Goal: Information Seeking & Learning: Learn about a topic

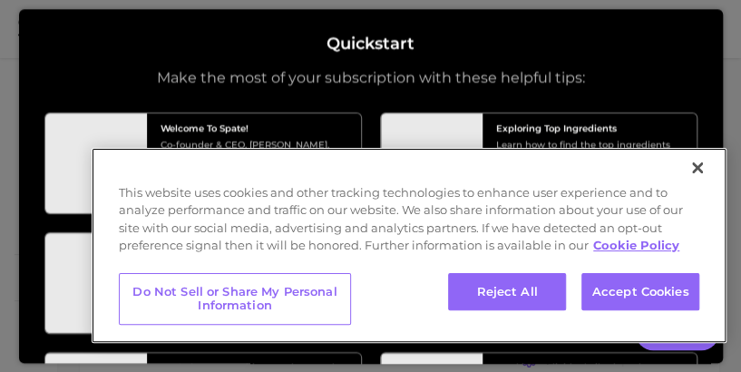
type textarea "x"
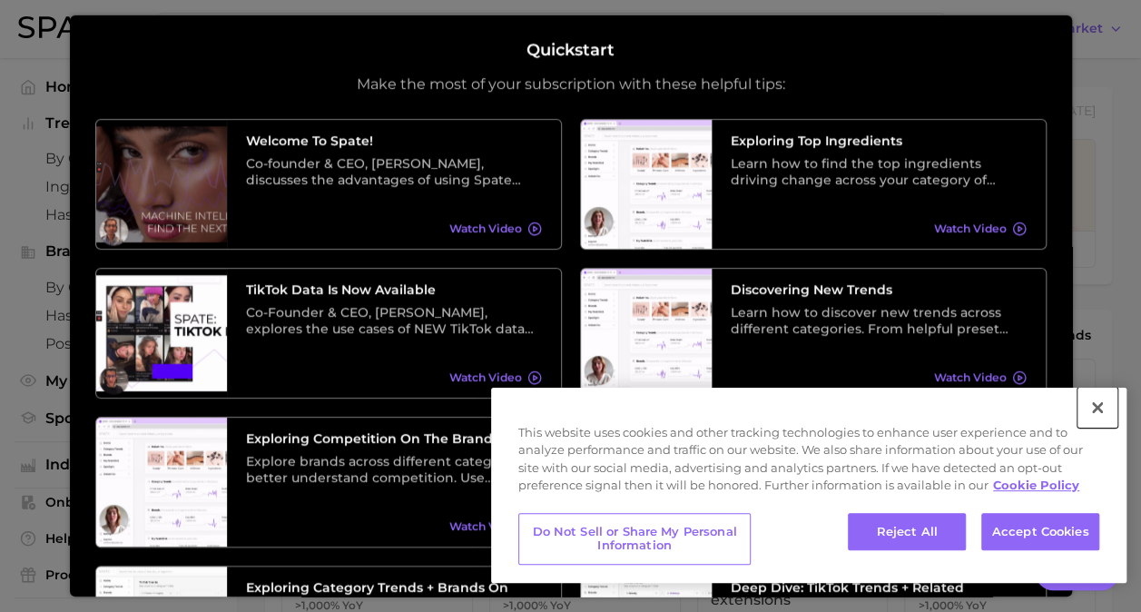
click at [1096, 404] on button "Close" at bounding box center [1097, 407] width 40 height 40
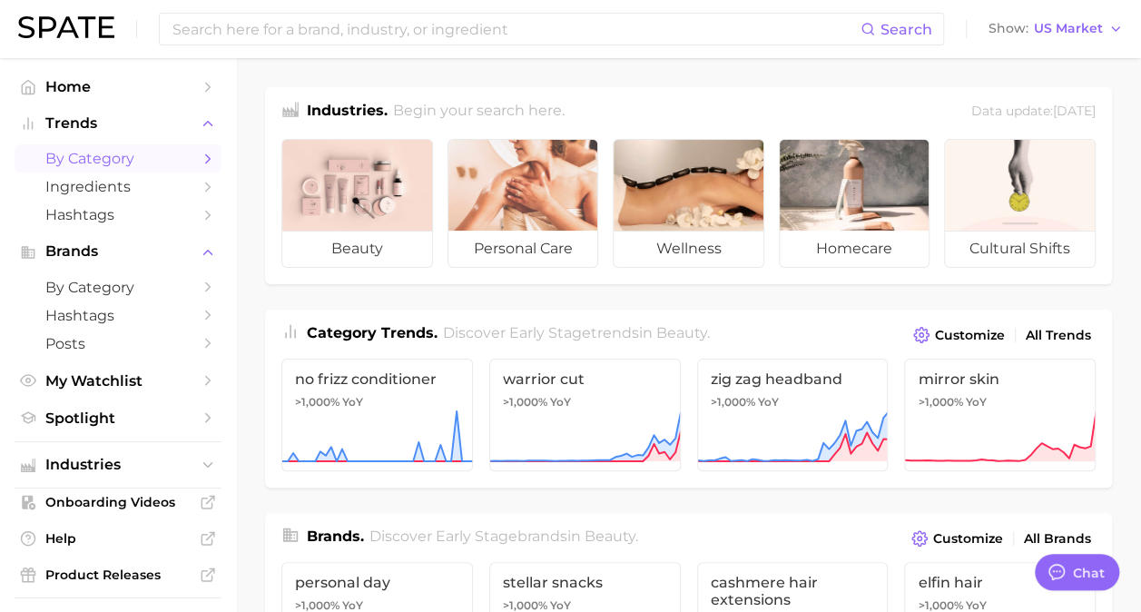
click at [132, 161] on span "by Category" at bounding box center [117, 158] width 145 height 17
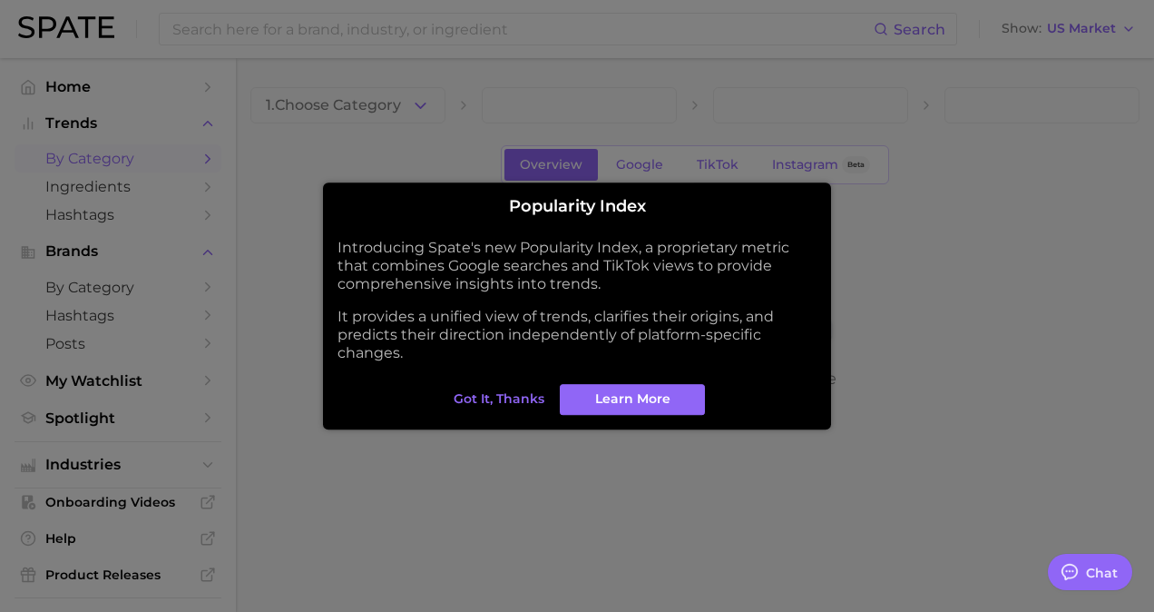
click at [525, 408] on button "Got it, thanks" at bounding box center [499, 399] width 100 height 31
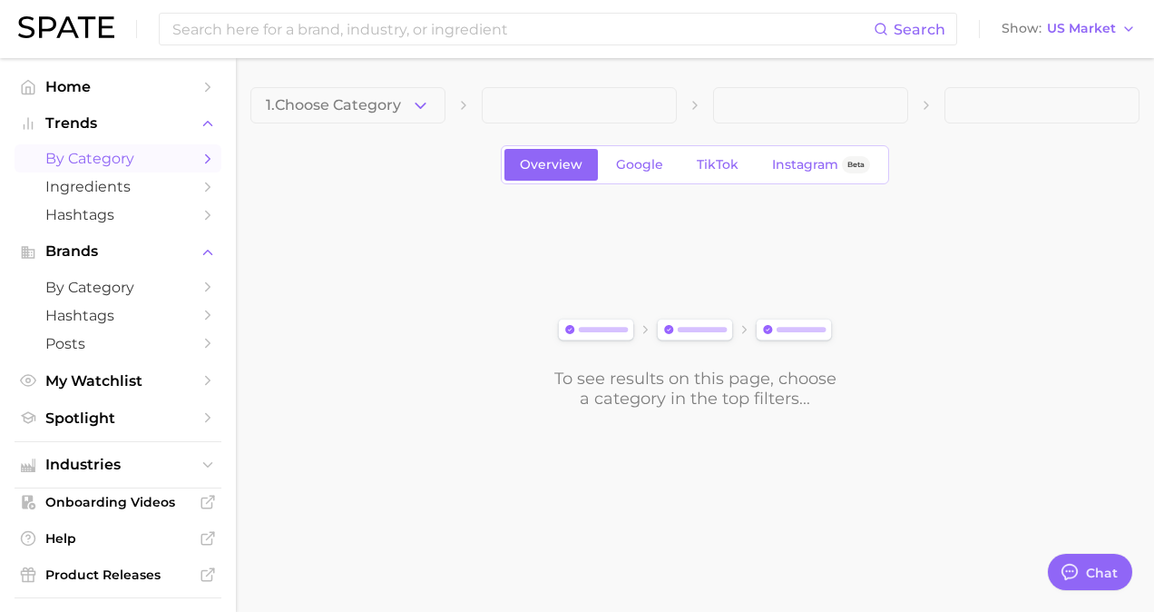
click at [368, 102] on span "1. Choose Category" at bounding box center [333, 105] width 135 height 16
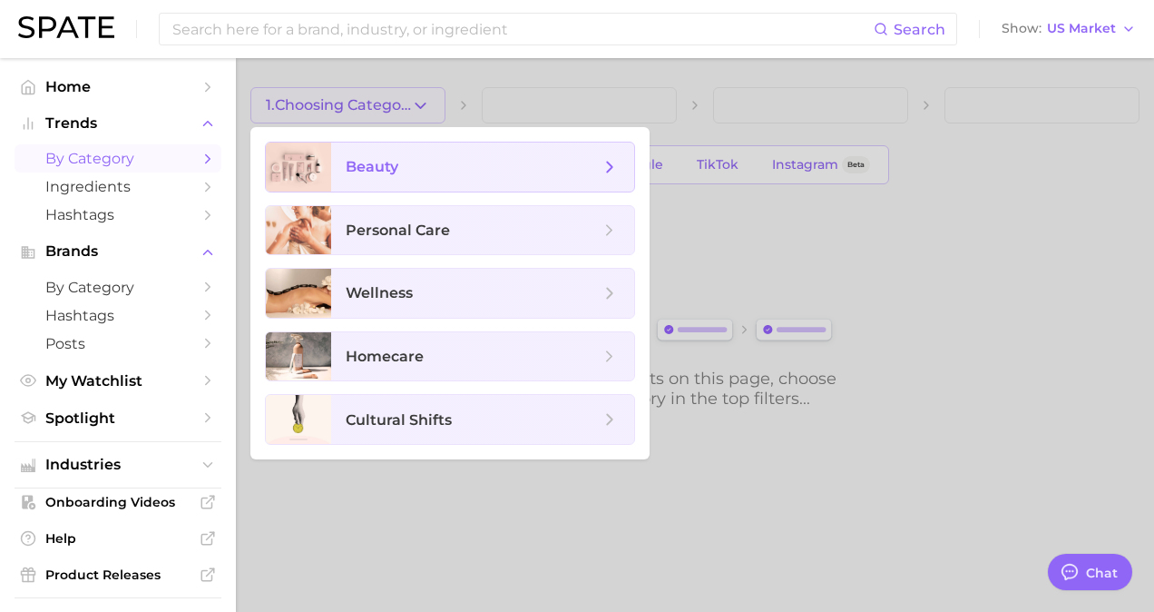
click at [459, 167] on span "beauty" at bounding box center [473, 167] width 254 height 20
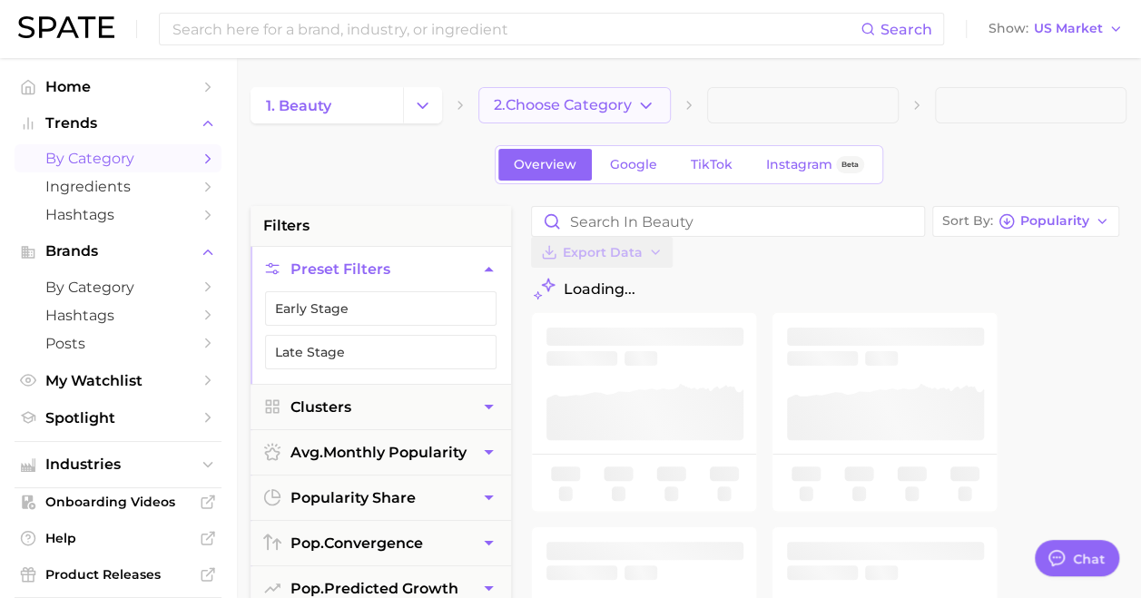
click at [581, 108] on span "2. Choose Category" at bounding box center [563, 105] width 138 height 16
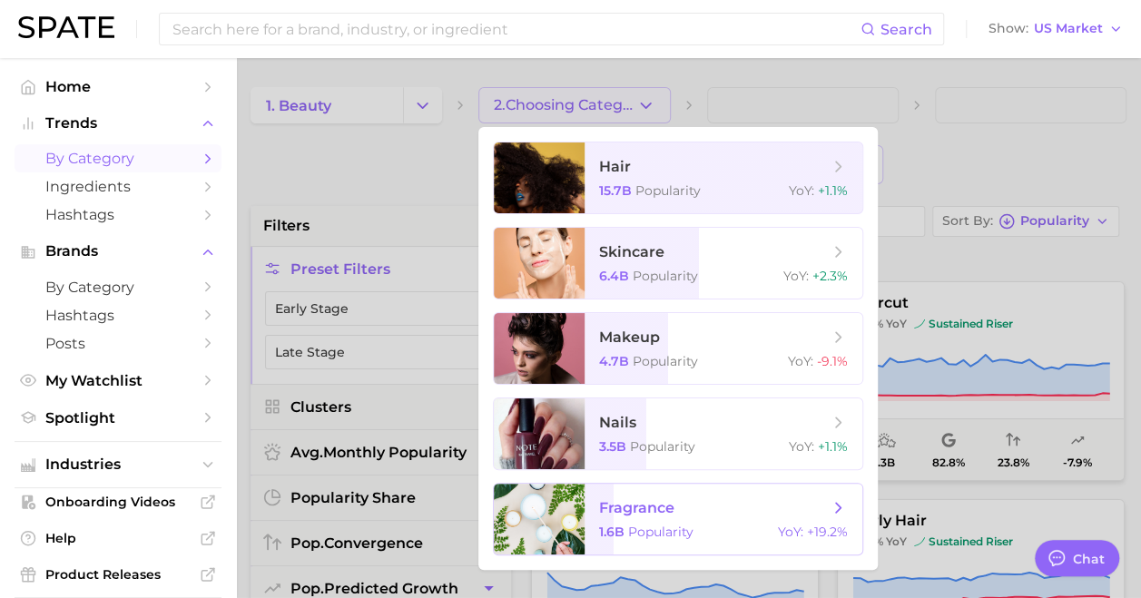
click at [663, 488] on span "fragrance 1.6b Popularity YoY : +19.2%" at bounding box center [723, 519] width 278 height 71
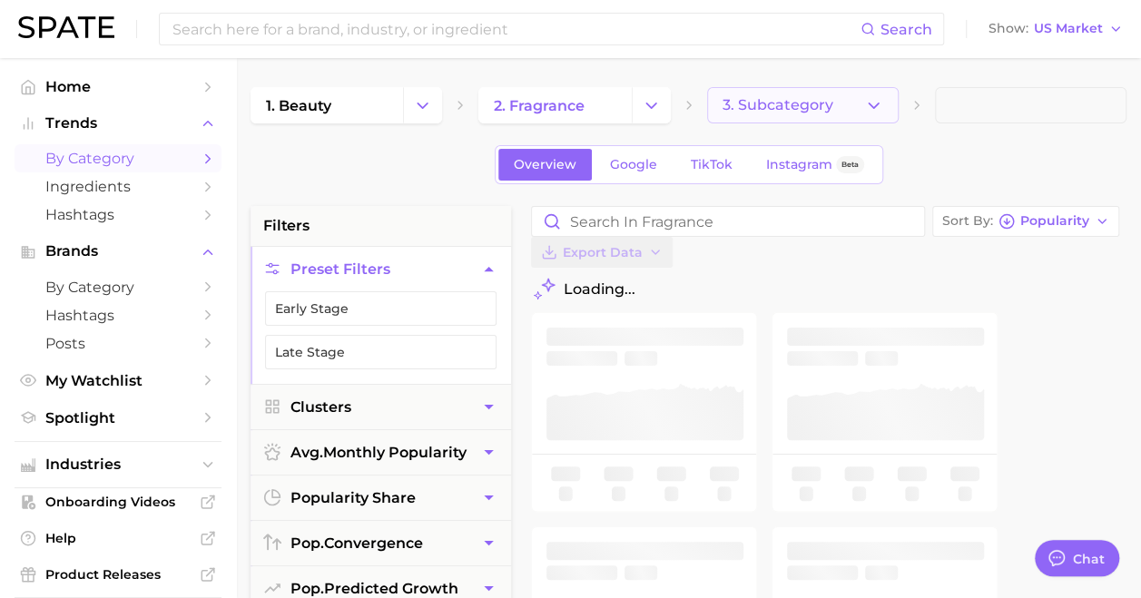
click at [759, 112] on span "3. Subcategory" at bounding box center [777, 105] width 111 height 16
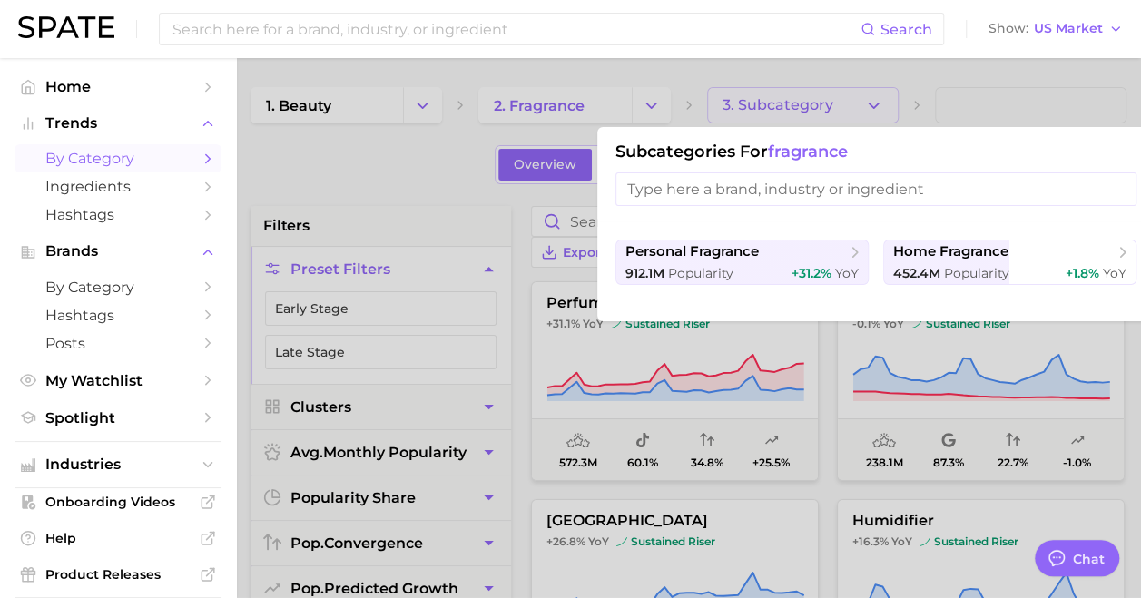
click at [800, 181] on input "search" at bounding box center [875, 189] width 521 height 34
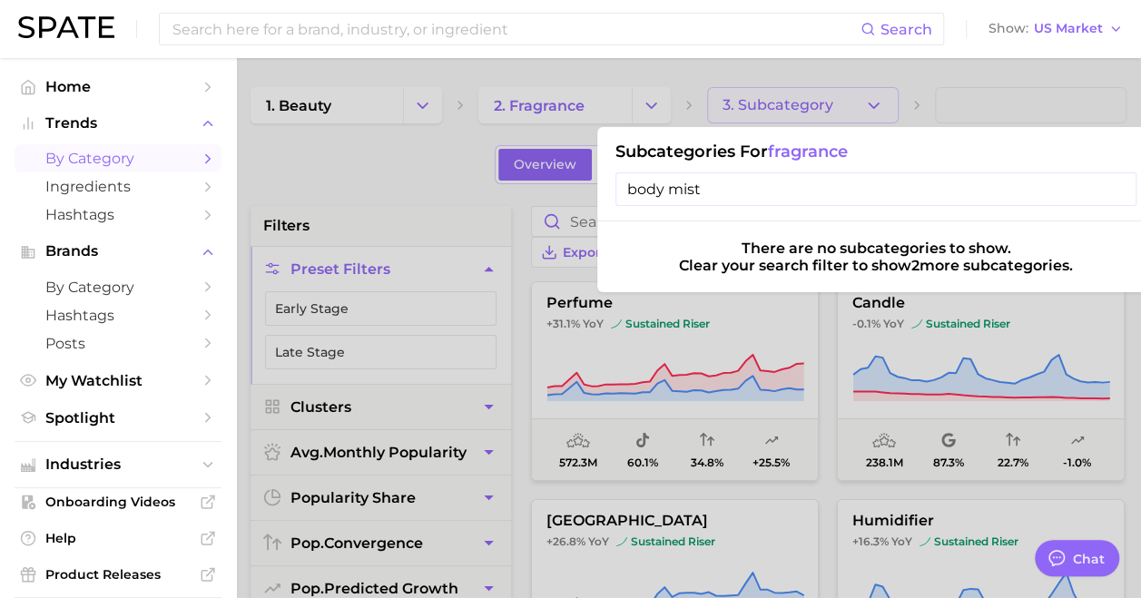
click at [808, 182] on input "body mist" at bounding box center [875, 189] width 521 height 34
type input "body mist"
click at [172, 94] on span "Home" at bounding box center [117, 86] width 145 height 17
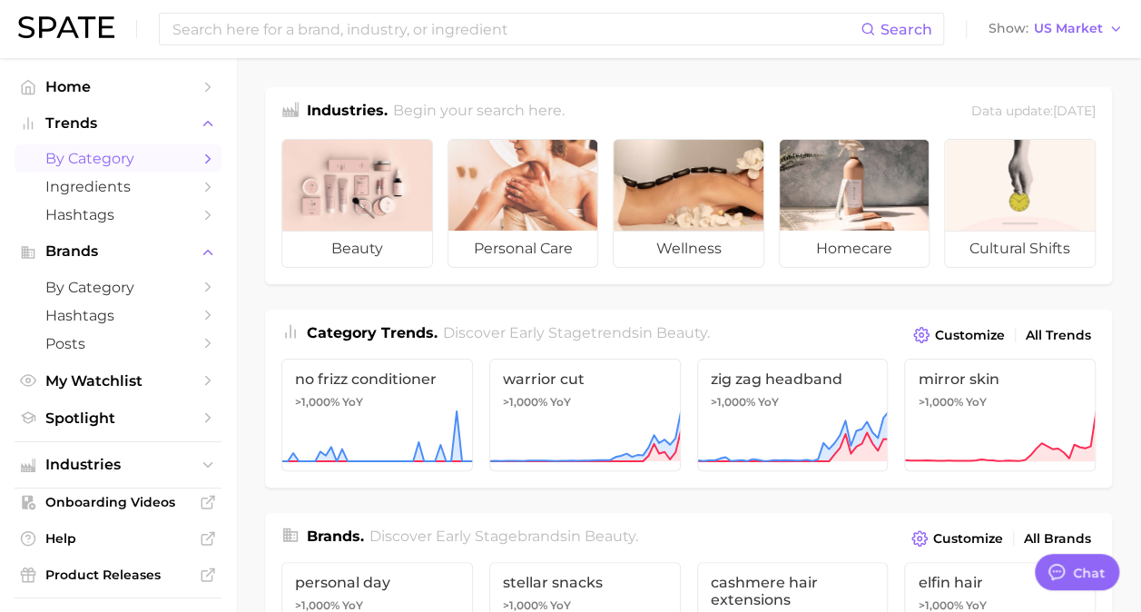
click at [165, 158] on span "by Category" at bounding box center [117, 158] width 145 height 17
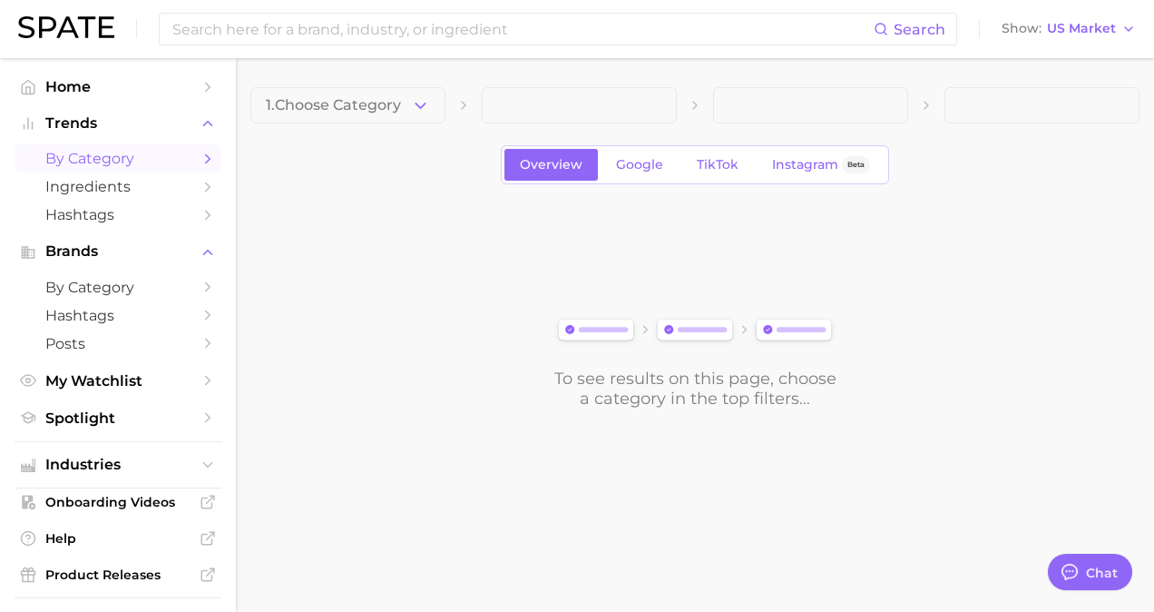
click at [593, 111] on span at bounding box center [579, 105] width 195 height 36
click at [624, 162] on span "Google" at bounding box center [639, 164] width 47 height 15
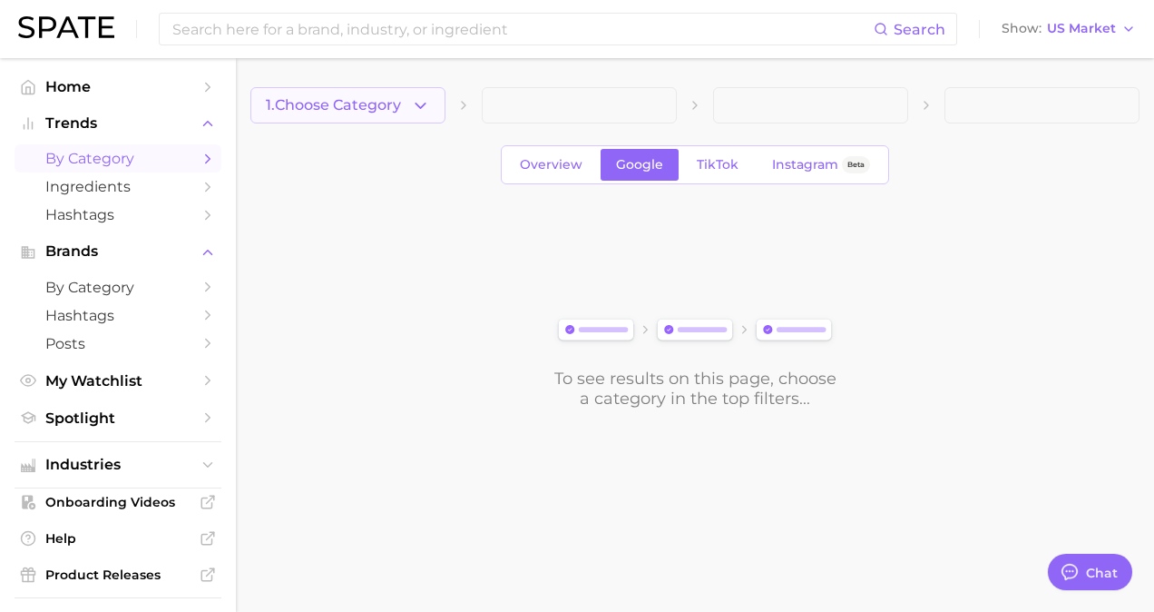
click at [416, 102] on icon "button" at bounding box center [420, 105] width 19 height 19
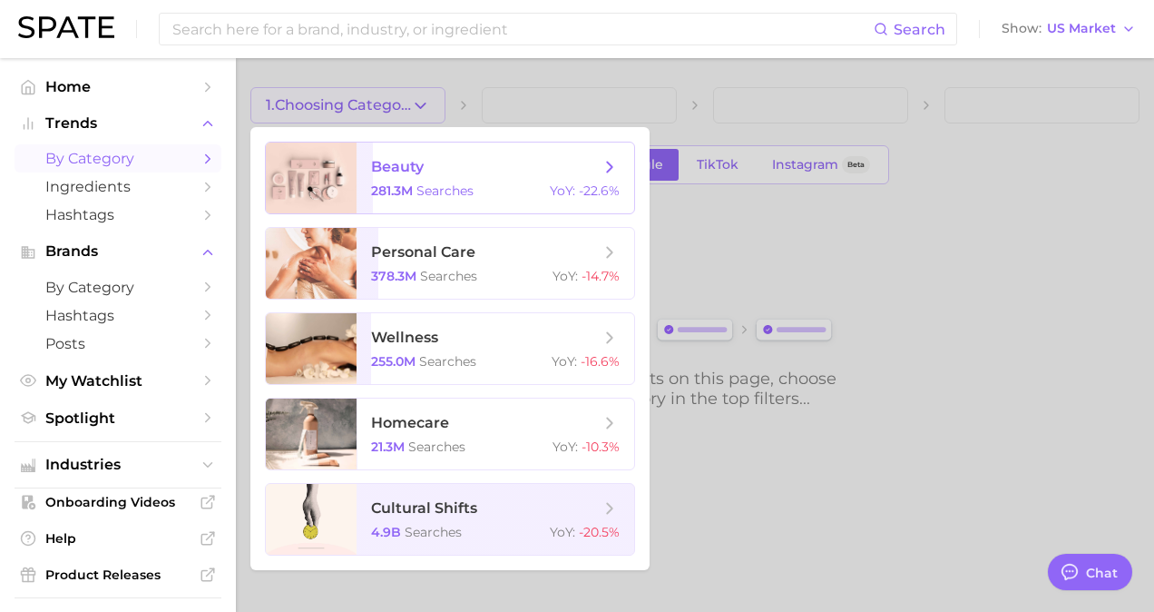
click at [487, 180] on span "beauty 281.3m searches YoY : -22.6%" at bounding box center [496, 177] width 278 height 71
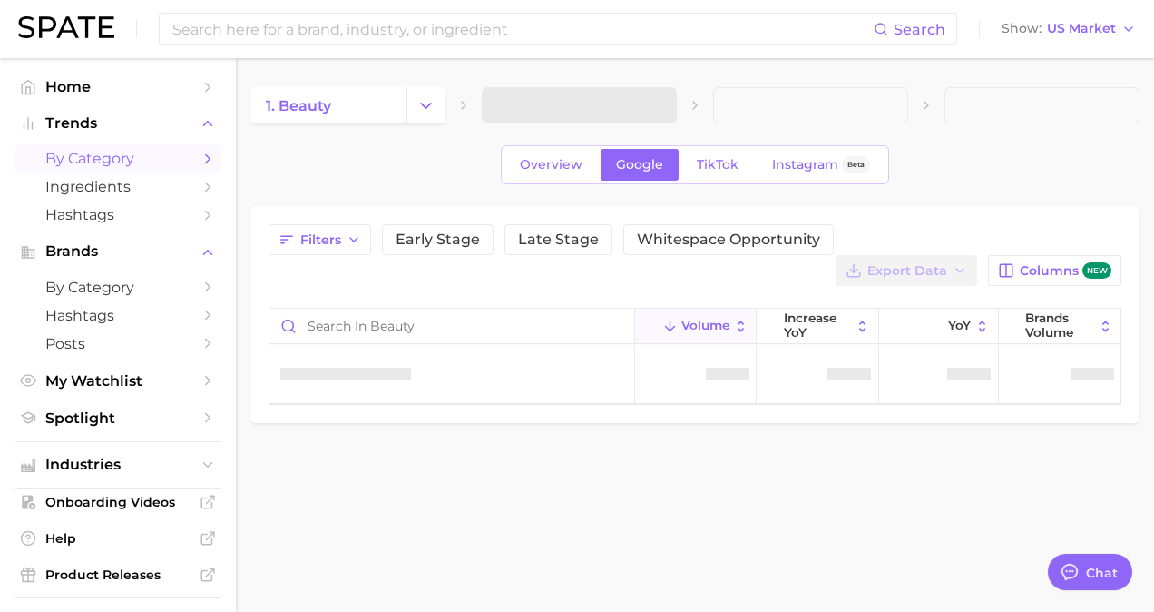
click at [562, 106] on span at bounding box center [579, 105] width 195 height 36
click at [590, 127] on div "1. beauty 2. Choose Category Overview Google TikTok Instagram Beta Filters Earl…" at bounding box center [694, 255] width 889 height 336
click at [600, 93] on button "2. Choose Category" at bounding box center [579, 105] width 195 height 36
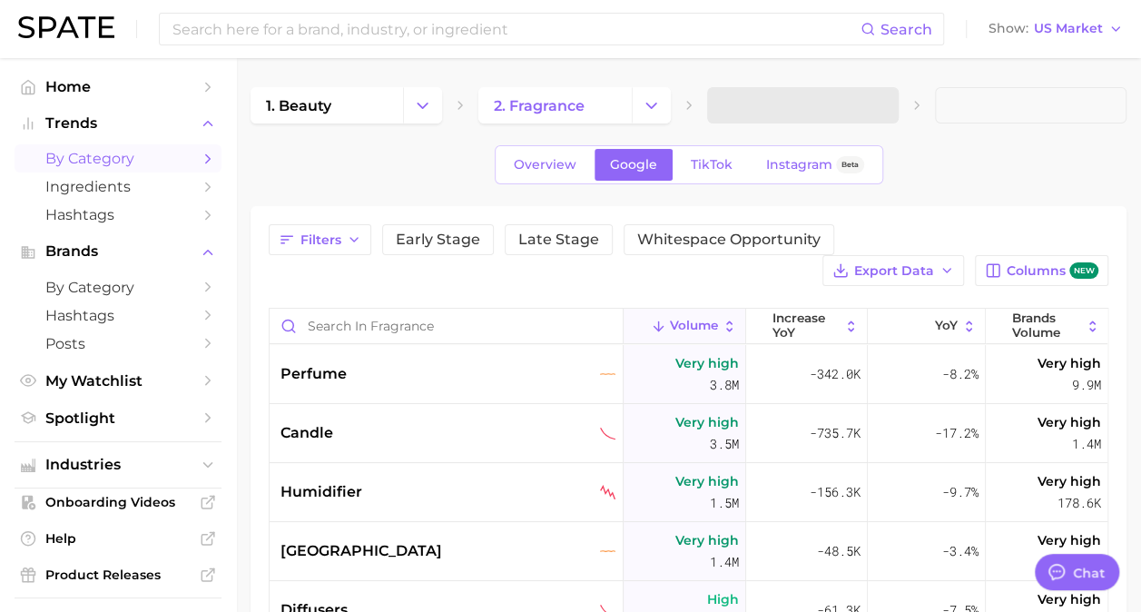
type textarea "x"
click at [829, 108] on span "3. Subcategory" at bounding box center [777, 105] width 111 height 16
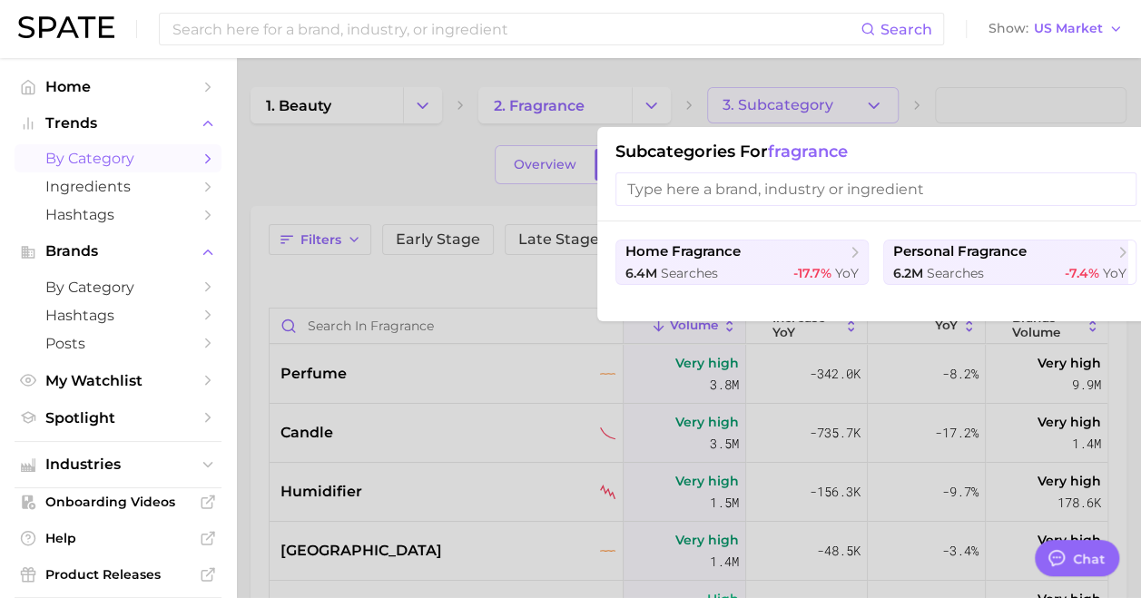
click at [788, 198] on input "search" at bounding box center [875, 189] width 521 height 34
click at [472, 184] on div at bounding box center [570, 299] width 1141 height 598
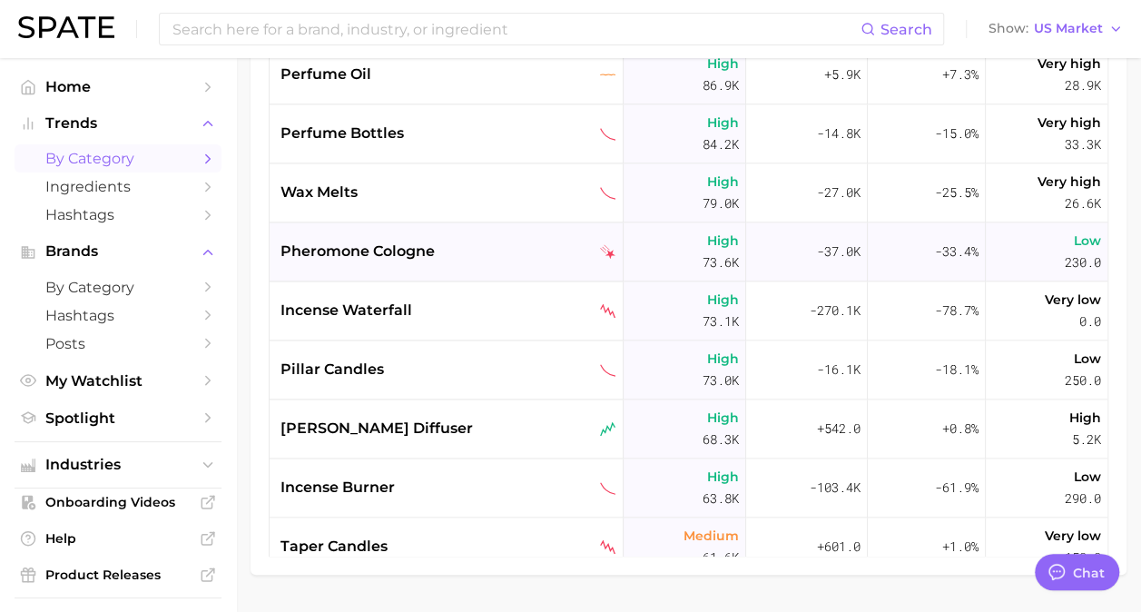
scroll to position [1270, 0]
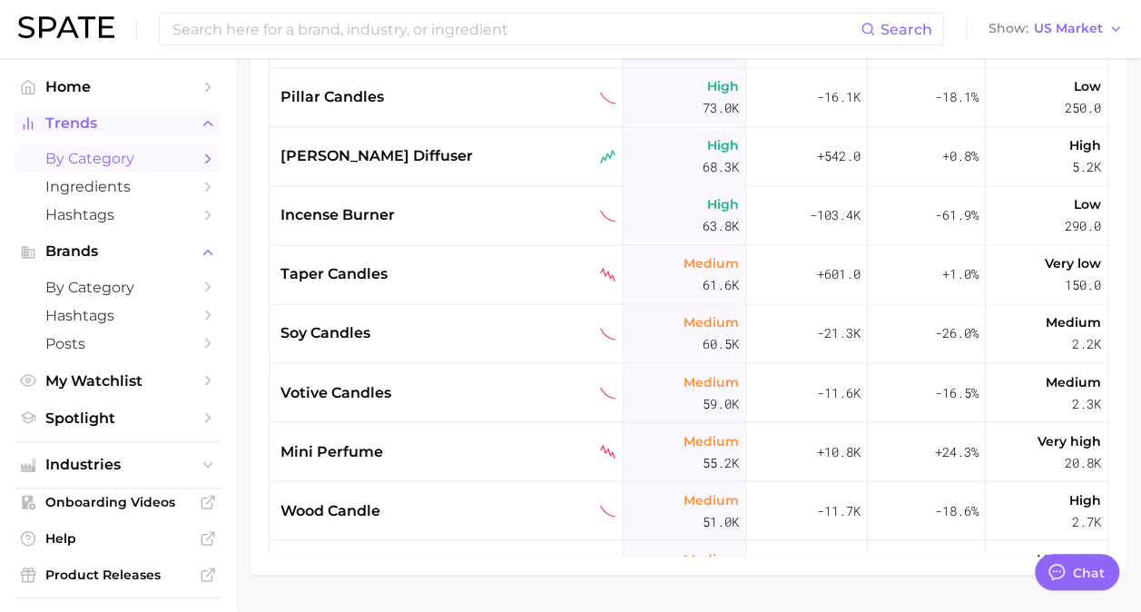
click at [139, 125] on span "Trends" at bounding box center [117, 123] width 145 height 16
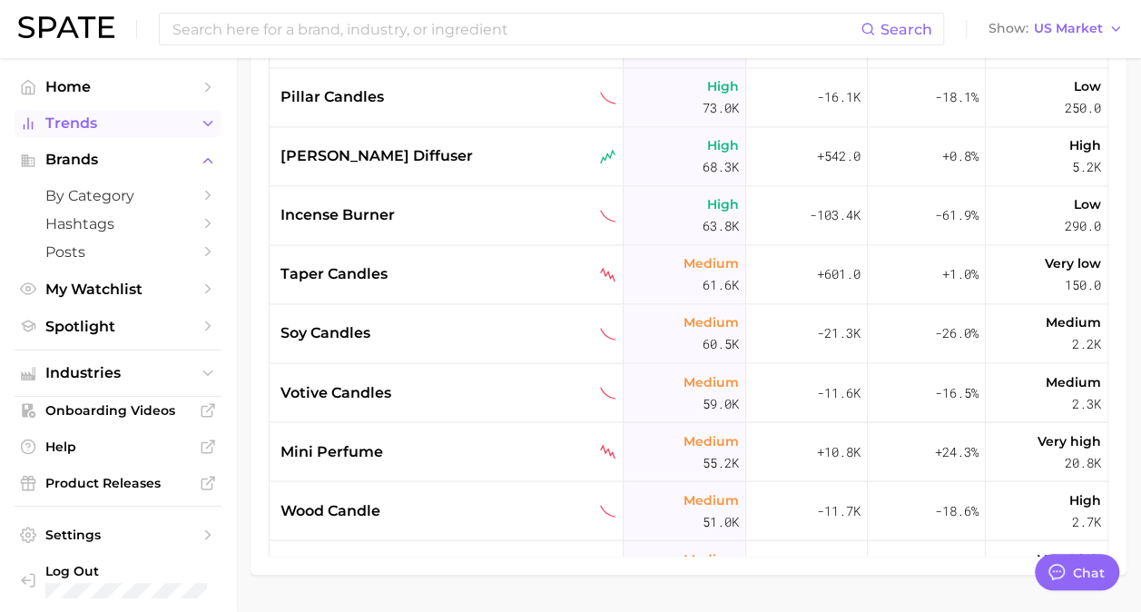
click at [139, 125] on span "Trends" at bounding box center [117, 123] width 145 height 16
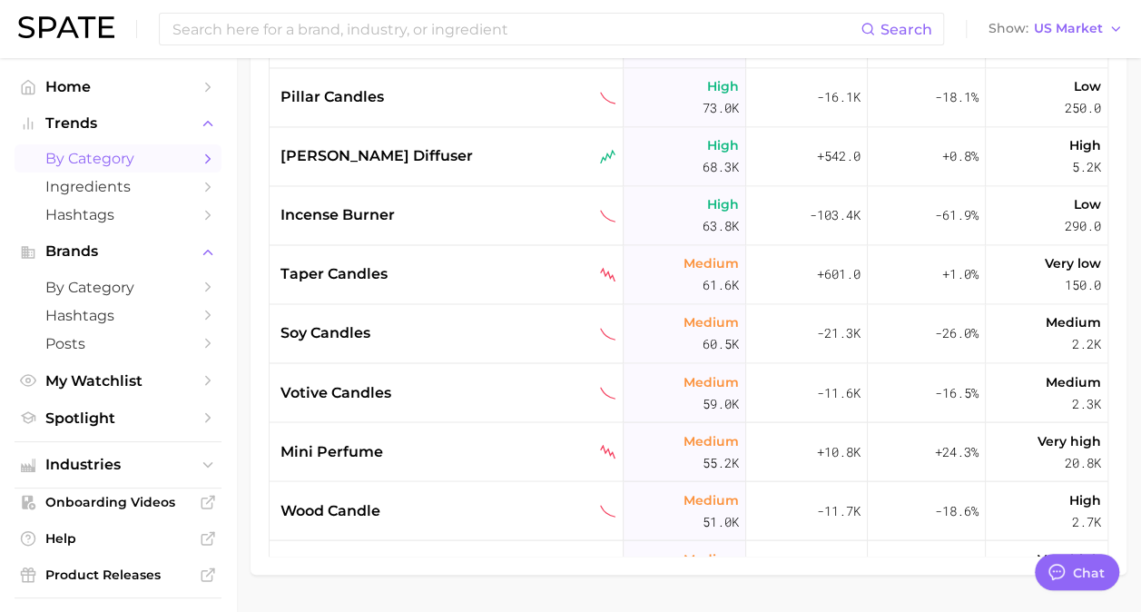
click at [134, 160] on span "by Category" at bounding box center [117, 158] width 145 height 17
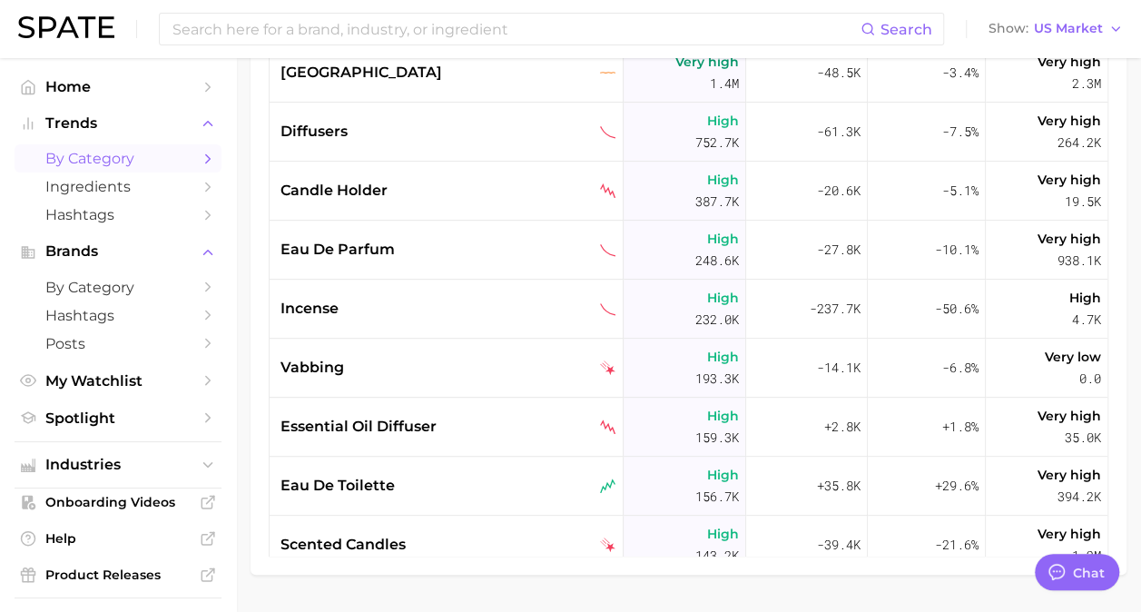
scroll to position [0, 0]
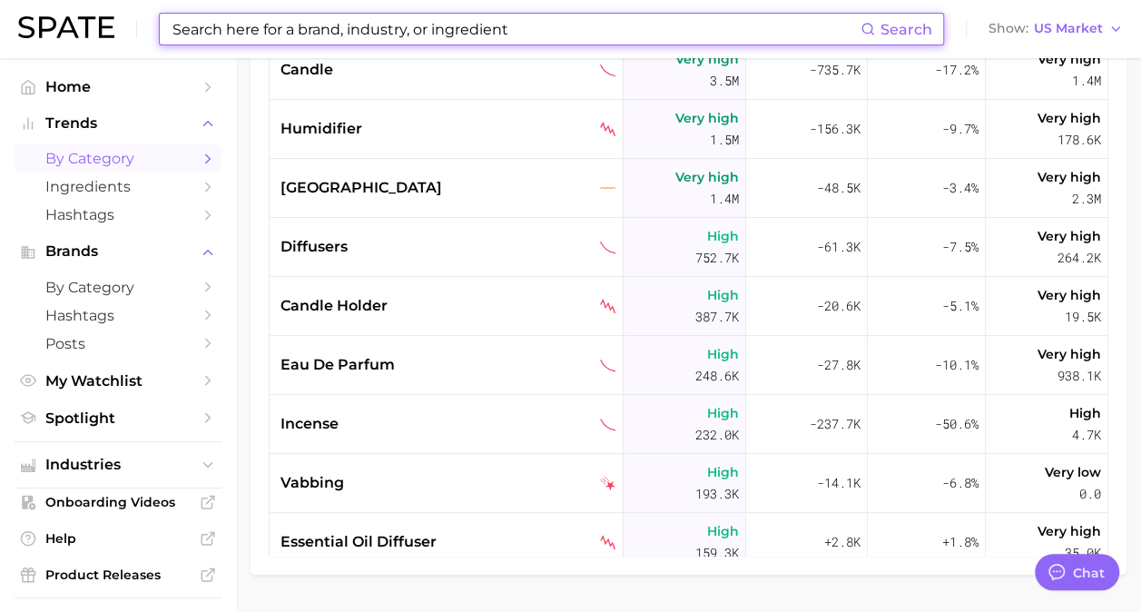
click at [476, 19] on input at bounding box center [516, 29] width 690 height 31
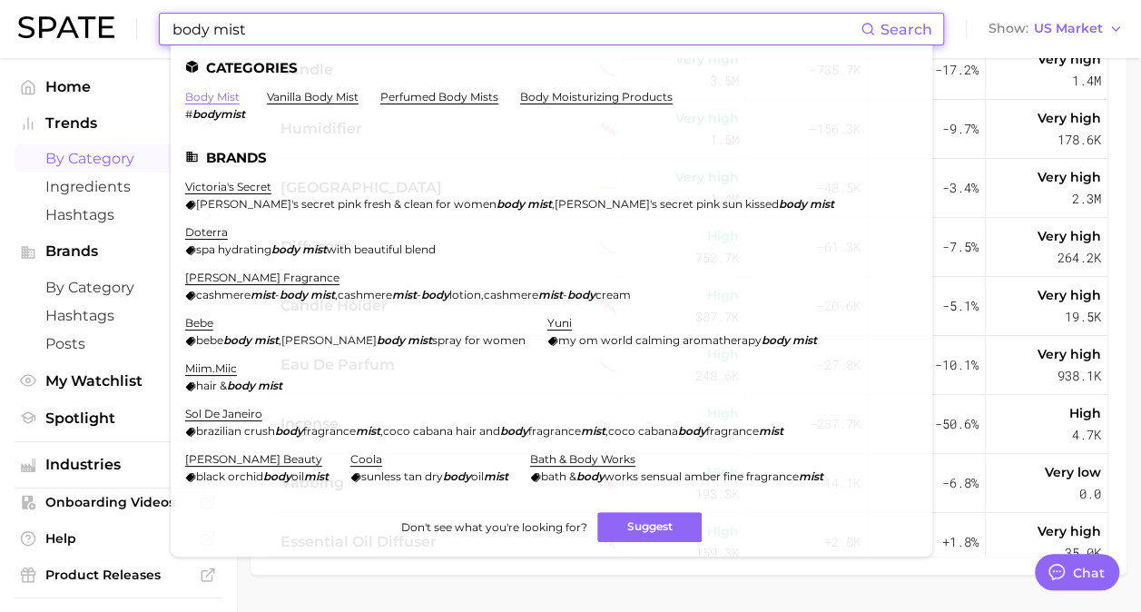
type input "body mist"
click at [224, 92] on link "body mist" at bounding box center [212, 97] width 54 height 14
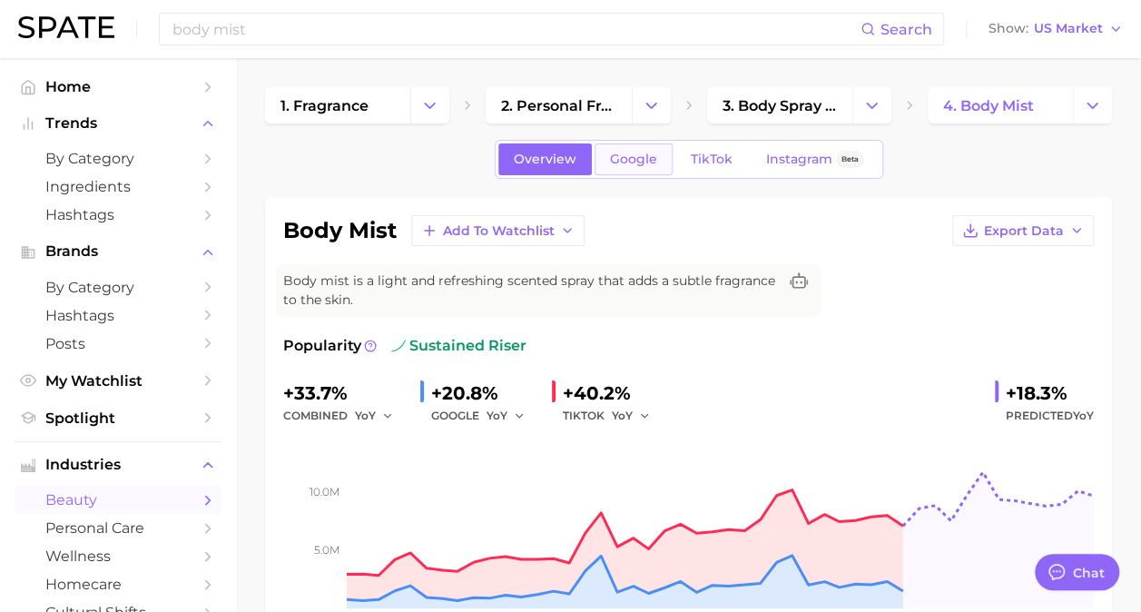
click at [627, 156] on span "Google" at bounding box center [633, 159] width 47 height 15
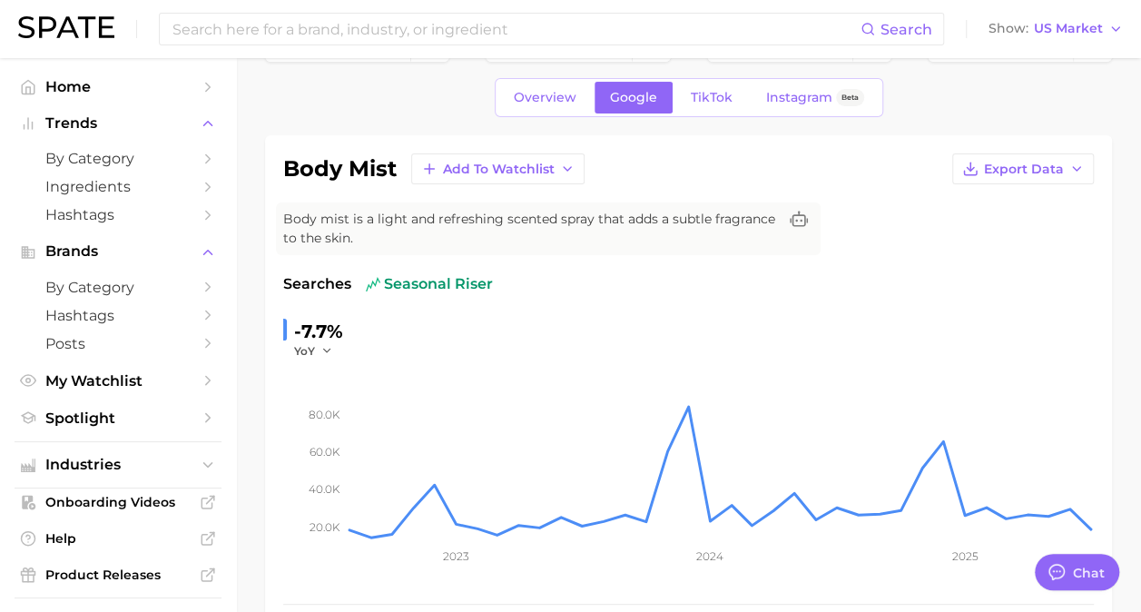
scroll to position [91, 0]
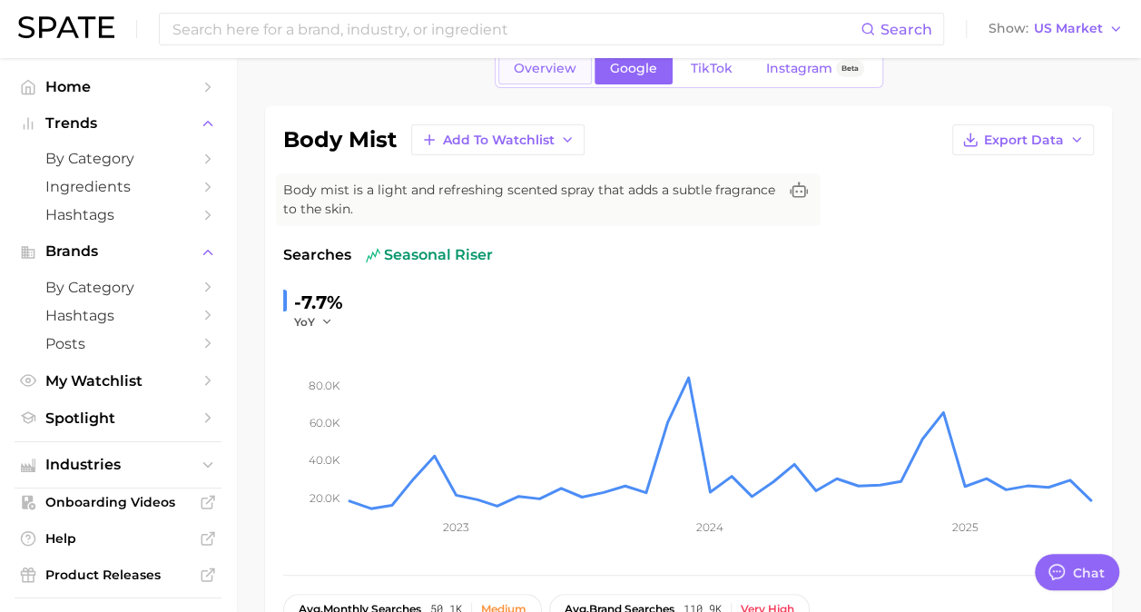
click at [568, 77] on link "Overview" at bounding box center [544, 69] width 93 height 32
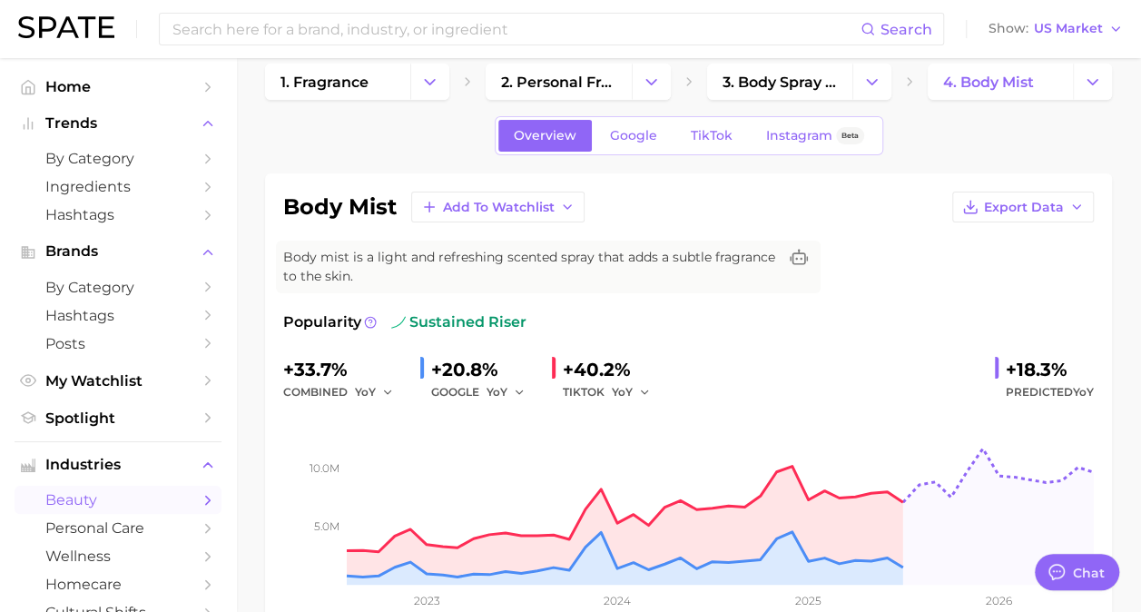
scroll to position [91, 0]
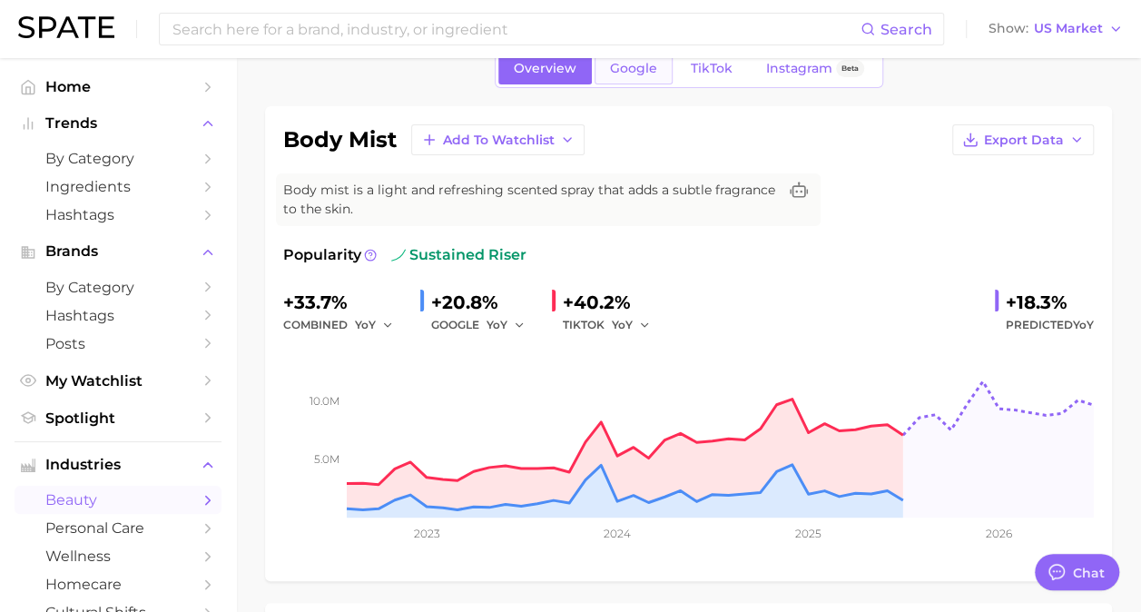
click at [637, 74] on span "Google" at bounding box center [633, 68] width 47 height 15
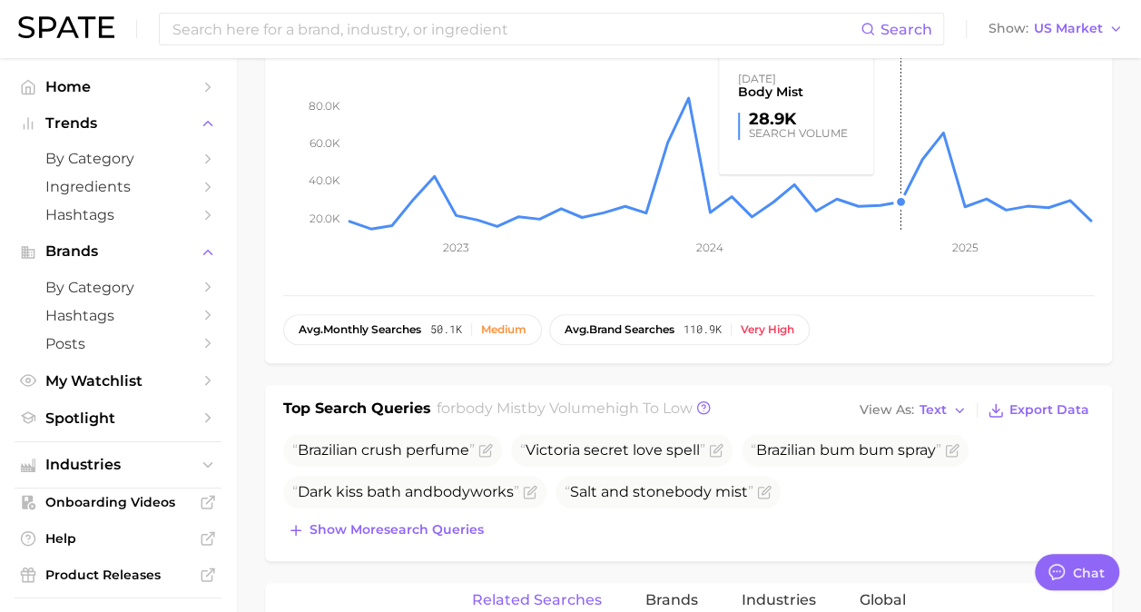
scroll to position [387, 0]
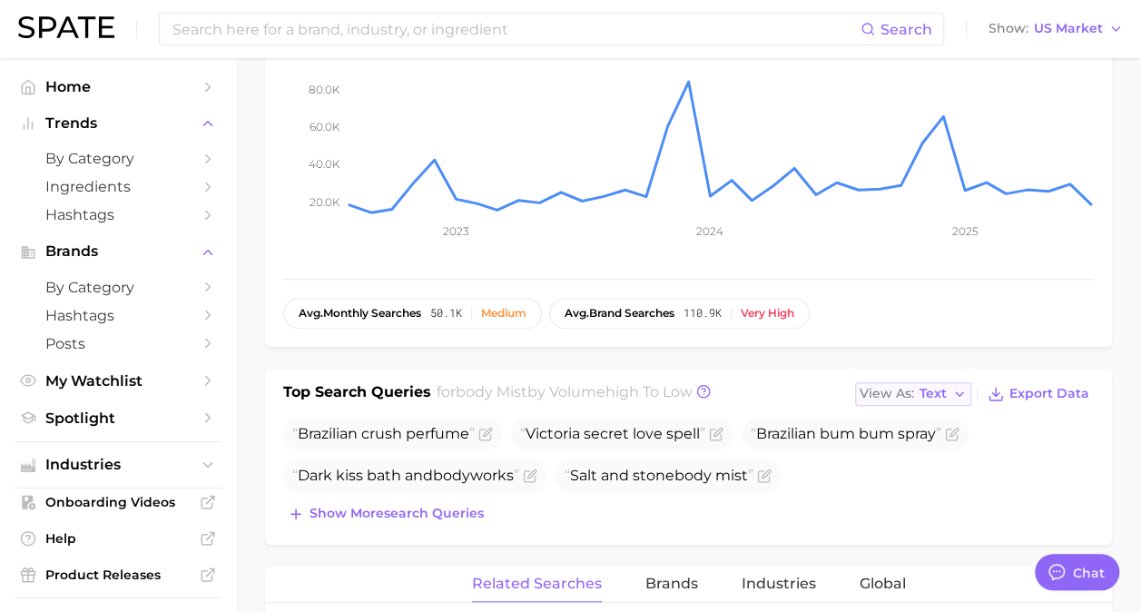
click at [945, 388] on span "Text" at bounding box center [932, 393] width 27 height 10
click at [906, 460] on button "Table" at bounding box center [955, 456] width 200 height 33
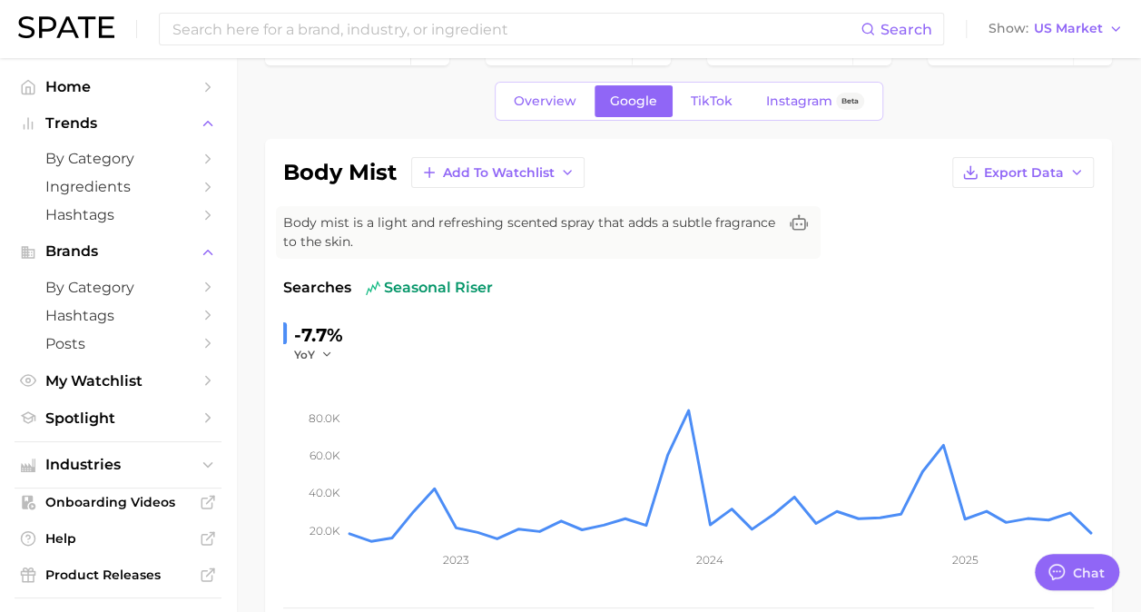
scroll to position [0, 0]
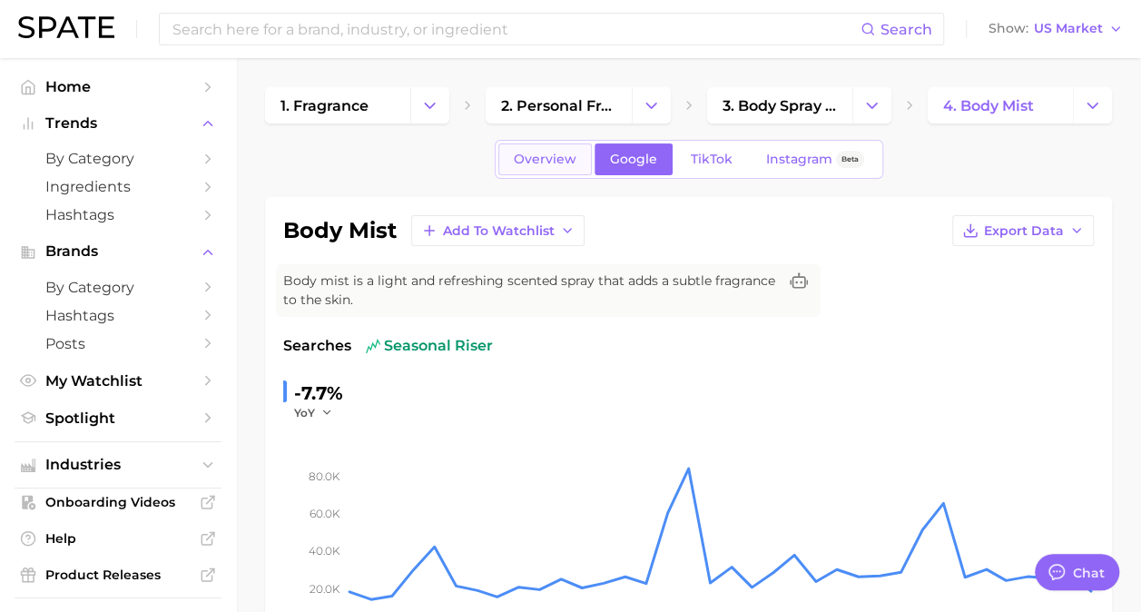
click at [564, 163] on span "Overview" at bounding box center [545, 159] width 63 height 15
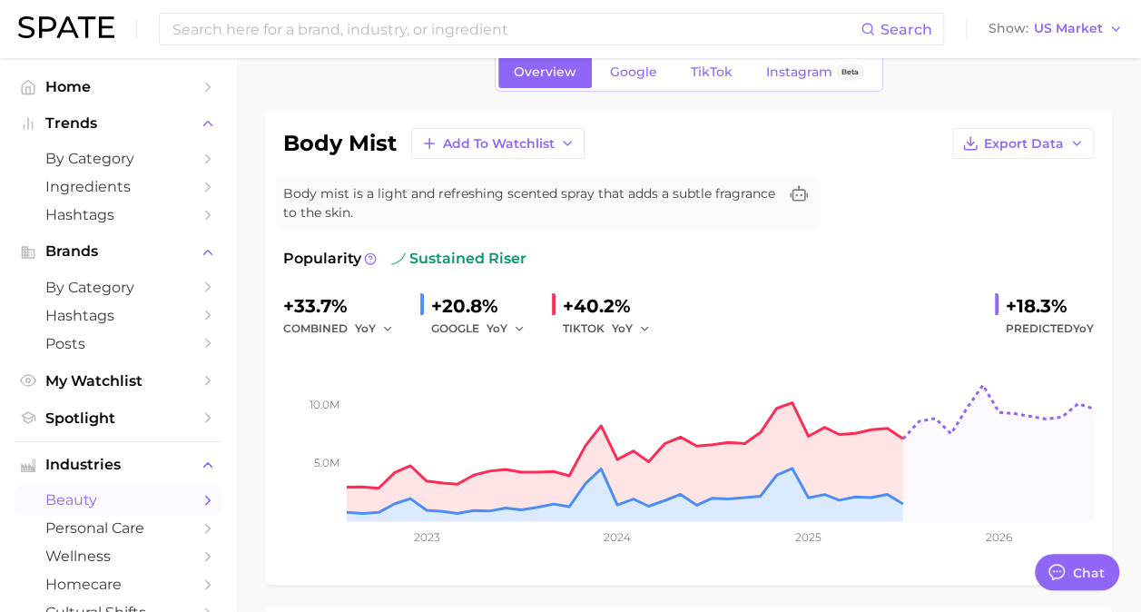
scroll to position [91, 0]
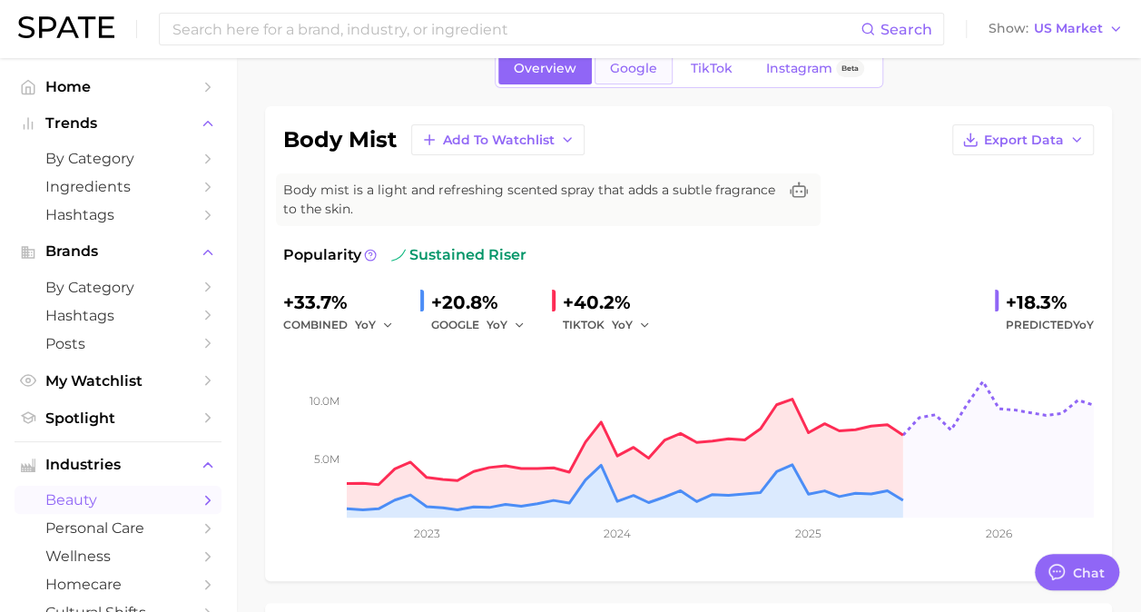
click at [622, 82] on link "Google" at bounding box center [633, 69] width 78 height 32
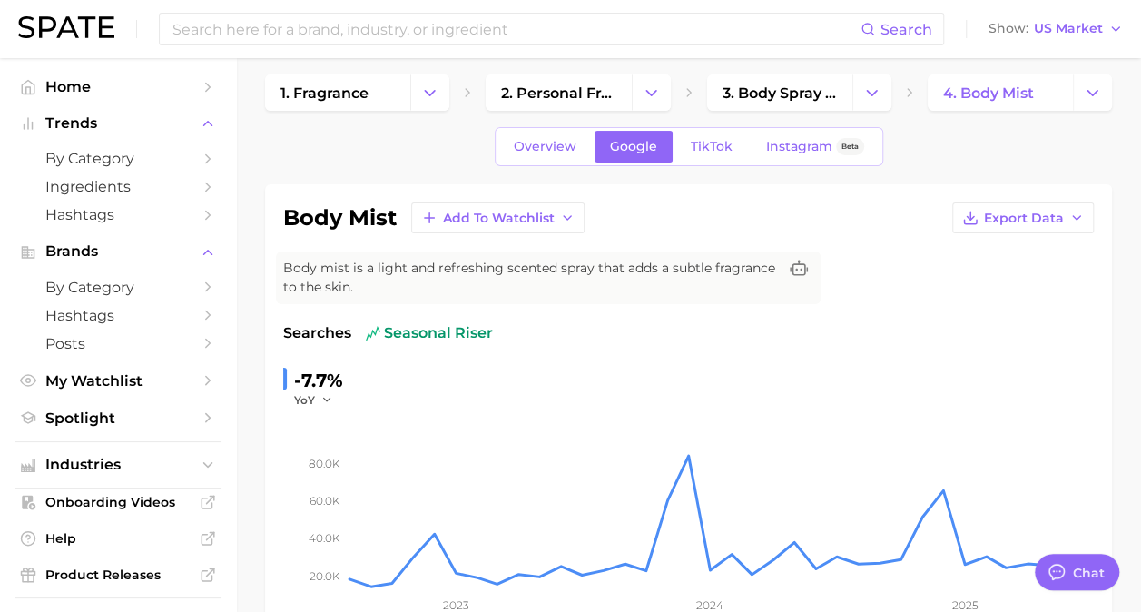
scroll to position [91, 0]
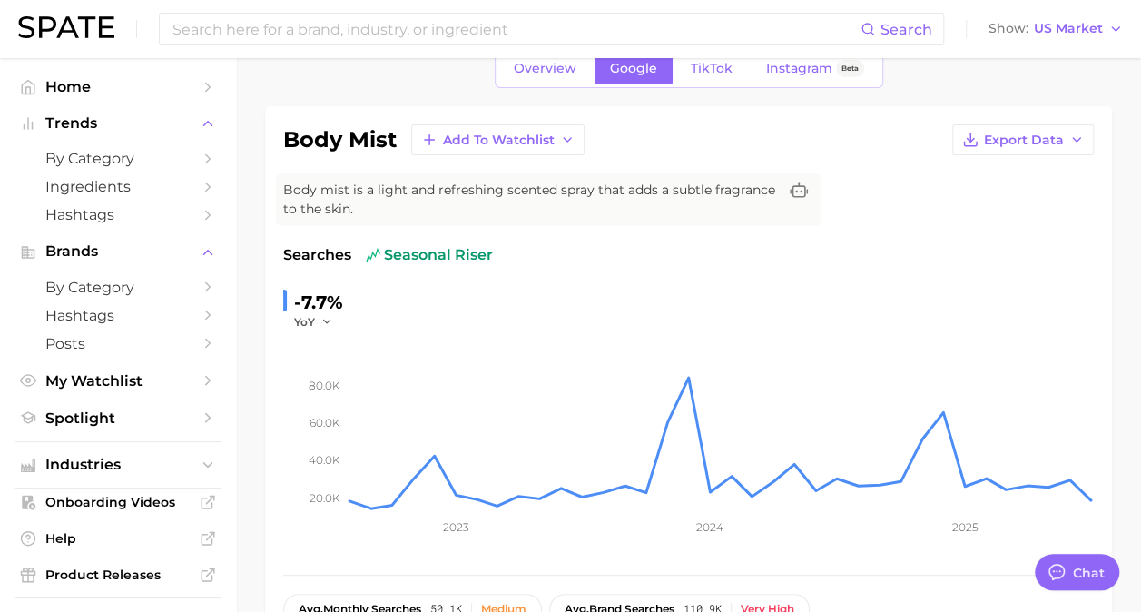
click at [534, 74] on span "Overview" at bounding box center [545, 68] width 63 height 15
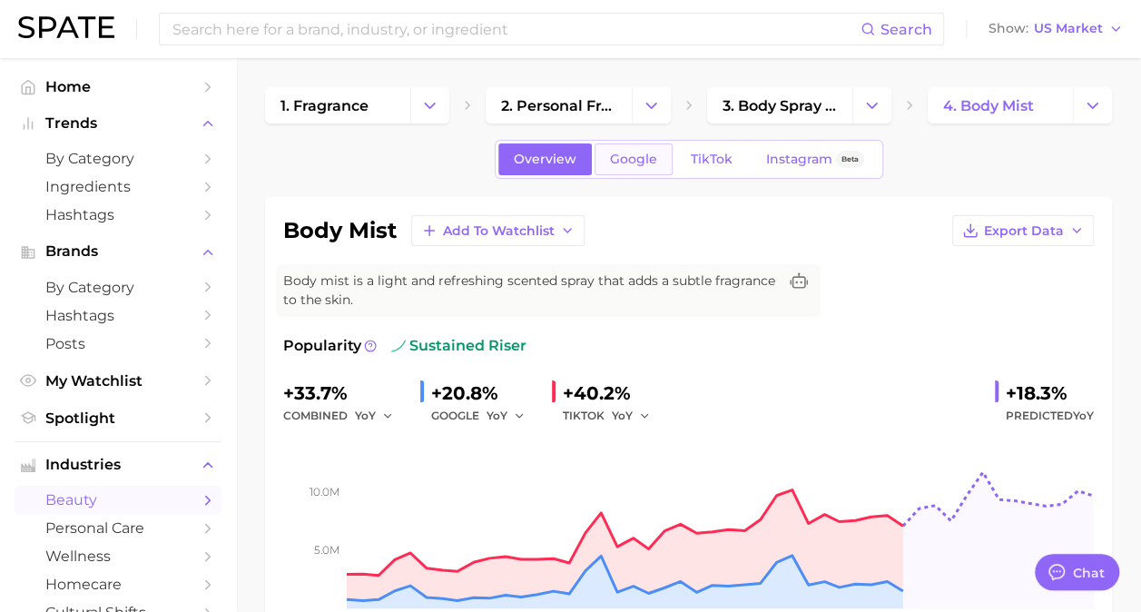
click at [628, 157] on span "Google" at bounding box center [633, 159] width 47 height 15
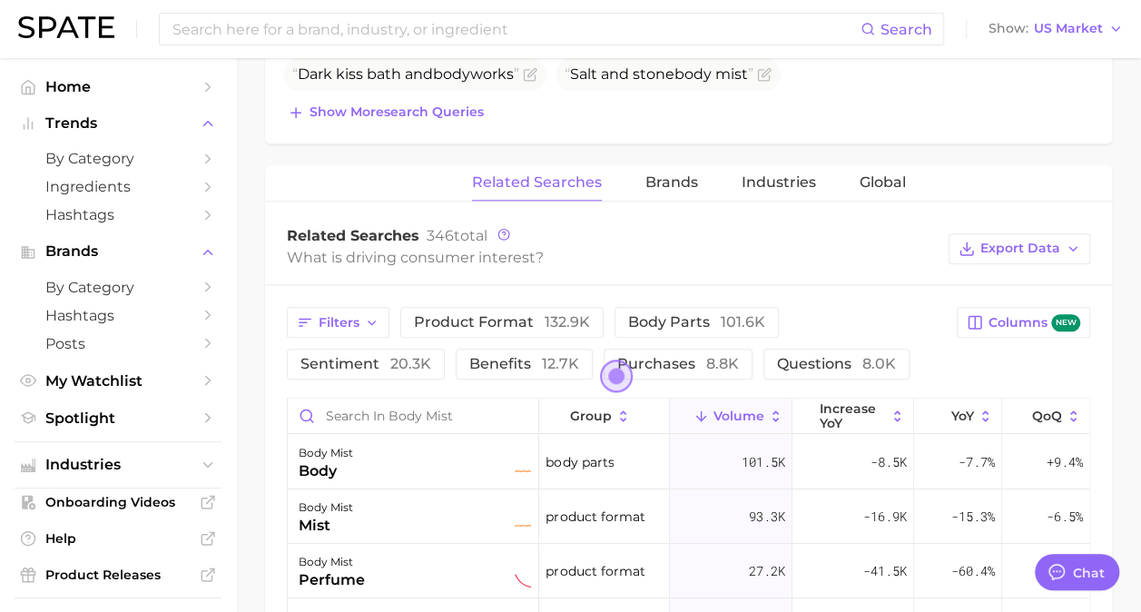
scroll to position [817, 0]
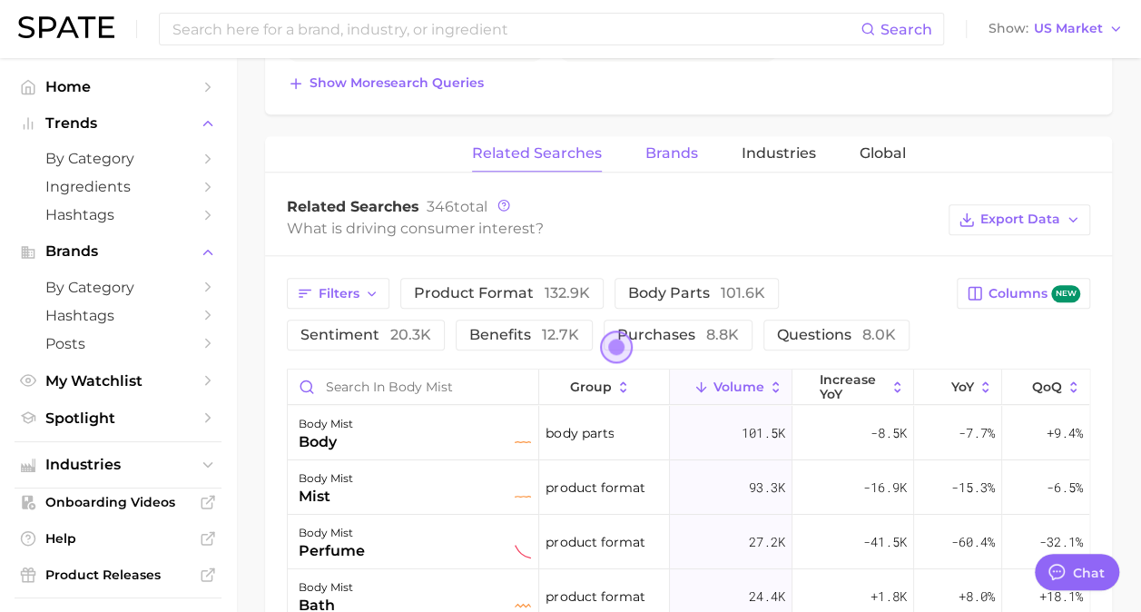
click at [666, 154] on span "Brands" at bounding box center [671, 153] width 53 height 16
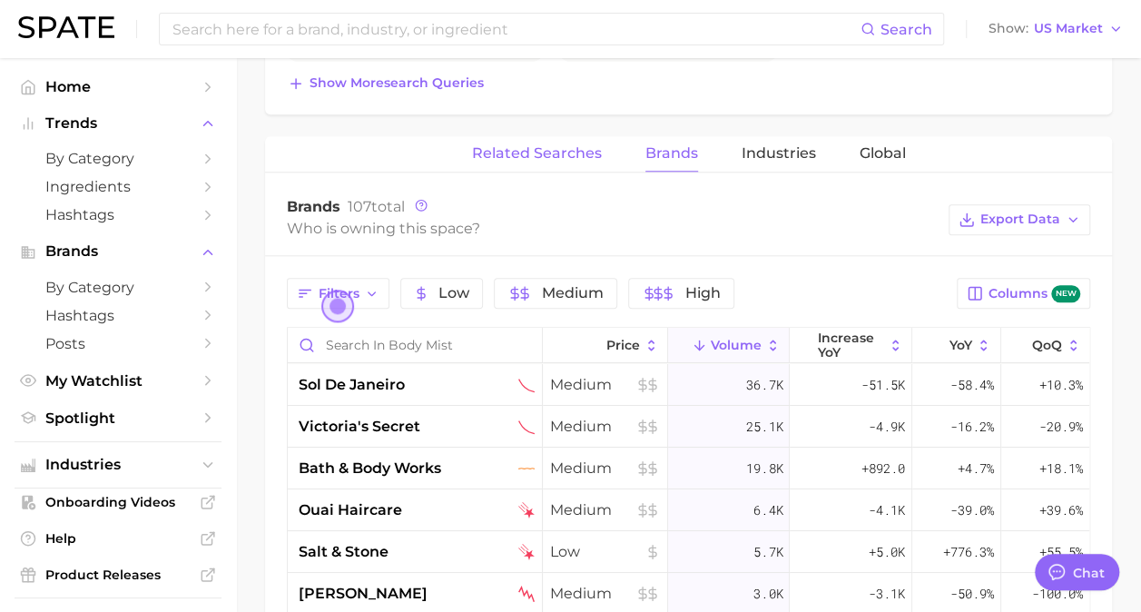
click at [550, 162] on button "Related Searches" at bounding box center [537, 153] width 130 height 35
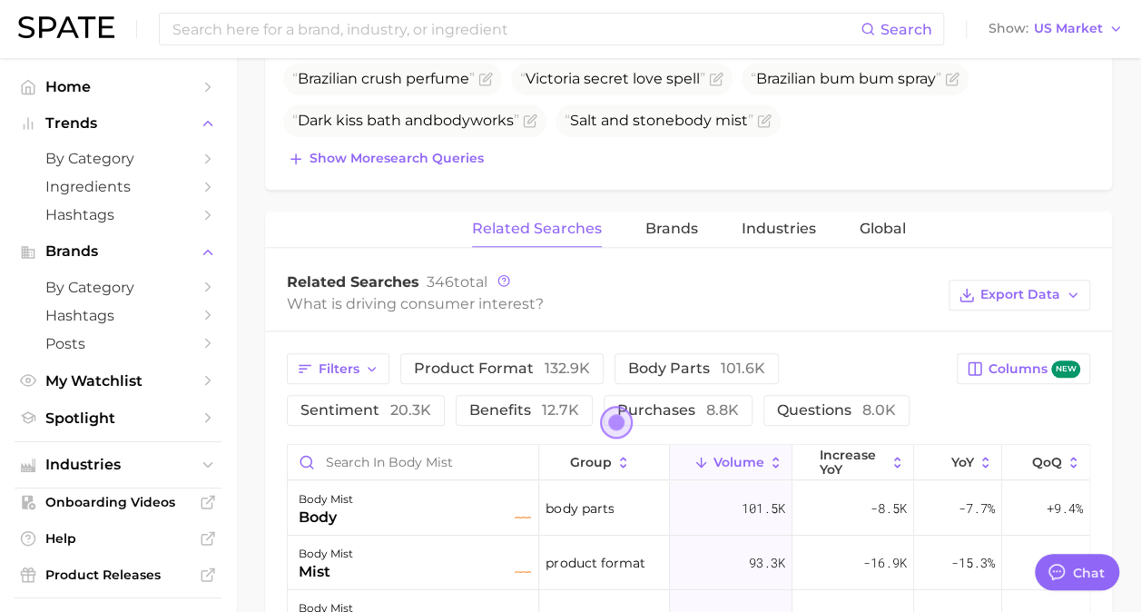
scroll to position [748, 0]
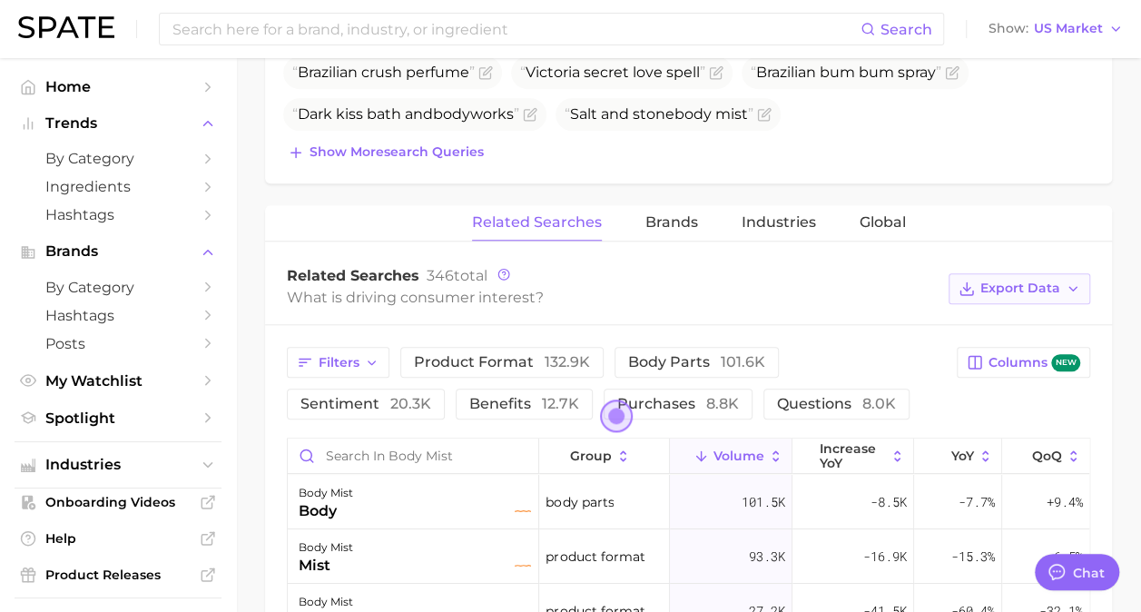
click at [1028, 292] on span "Export Data" at bounding box center [1020, 287] width 80 height 15
click at [1031, 322] on button "Table Data CSV" at bounding box center [990, 322] width 200 height 33
click at [682, 229] on button "Brands" at bounding box center [671, 222] width 53 height 35
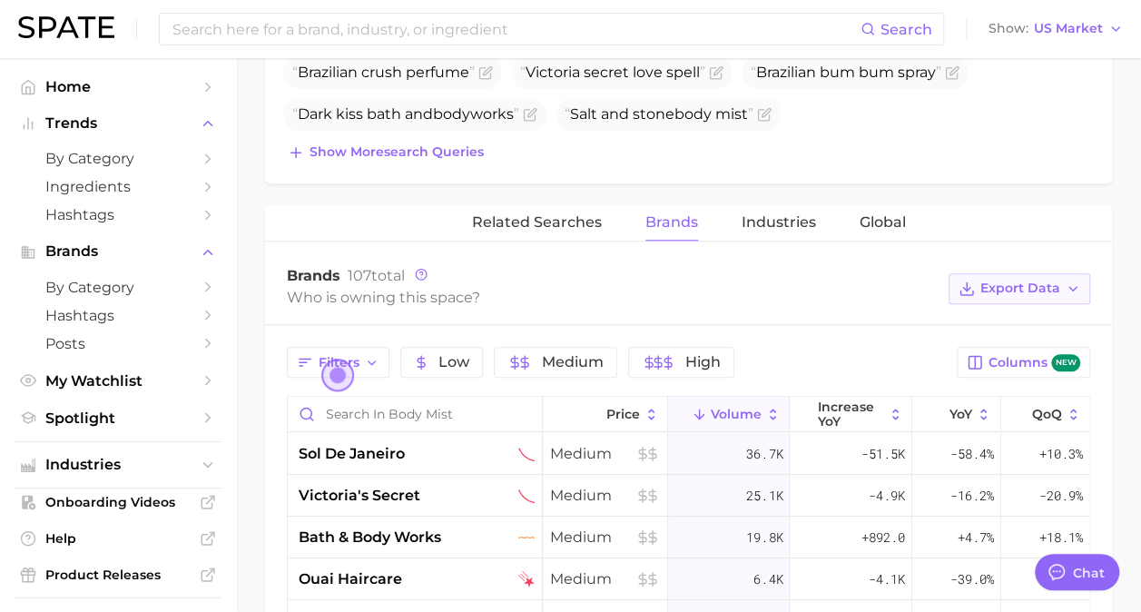
click at [1036, 290] on span "Export Data" at bounding box center [1020, 287] width 80 height 15
click at [1030, 324] on button "Table Data CSV" at bounding box center [990, 322] width 200 height 33
click at [780, 228] on button "Industries" at bounding box center [778, 222] width 74 height 35
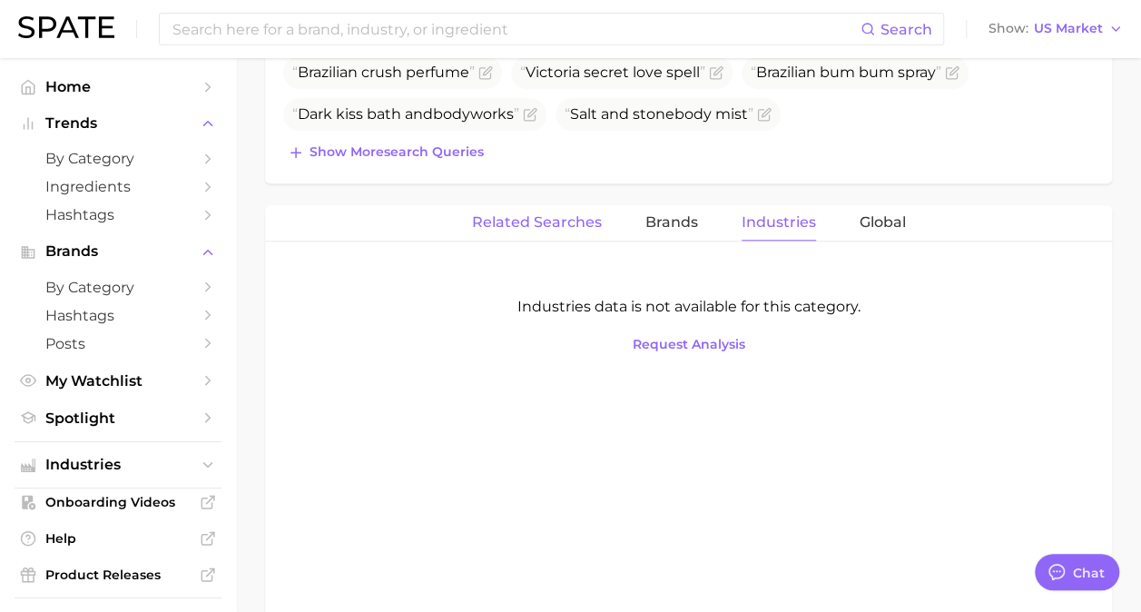
click at [508, 218] on span "Related Searches" at bounding box center [537, 222] width 130 height 16
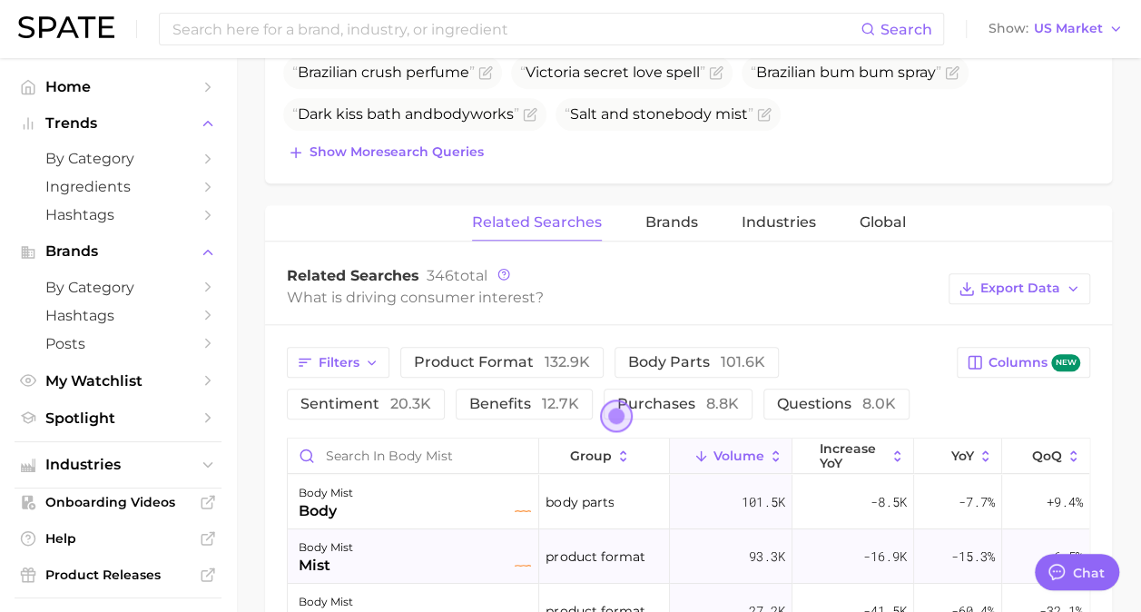
type textarea "x"
click at [1050, 293] on button "Export Data" at bounding box center [1019, 288] width 142 height 31
click at [1013, 322] on span "Table Data CSV" at bounding box center [971, 321] width 100 height 15
click at [866, 400] on div "Filters product format 132.9k body parts 101.6k sentiment 20.3k benefits 12.7k …" at bounding box center [616, 383] width 659 height 73
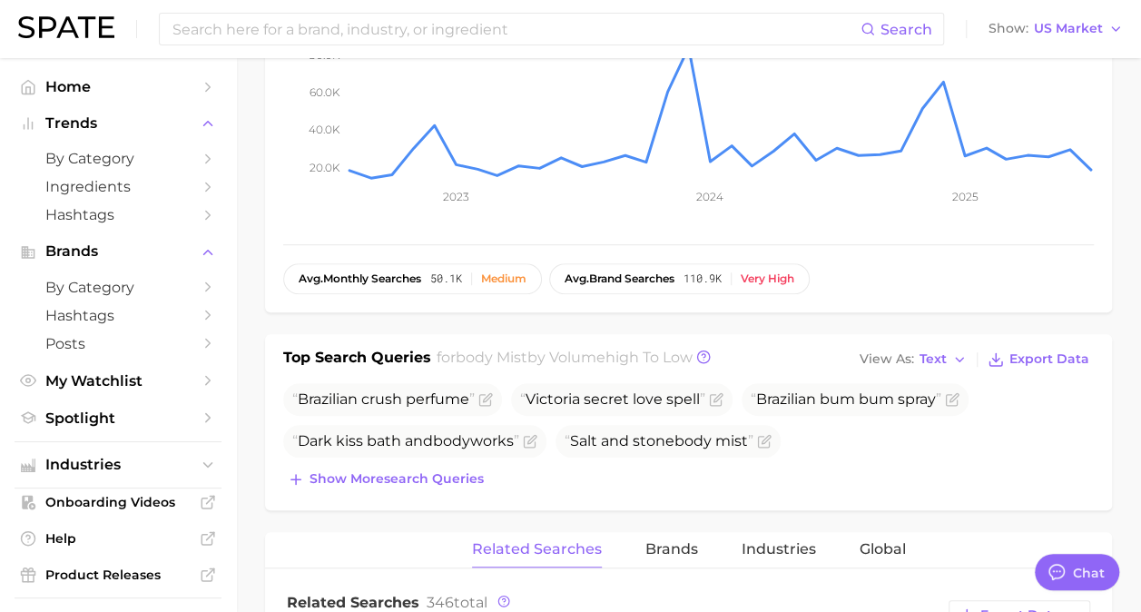
scroll to position [451, 0]
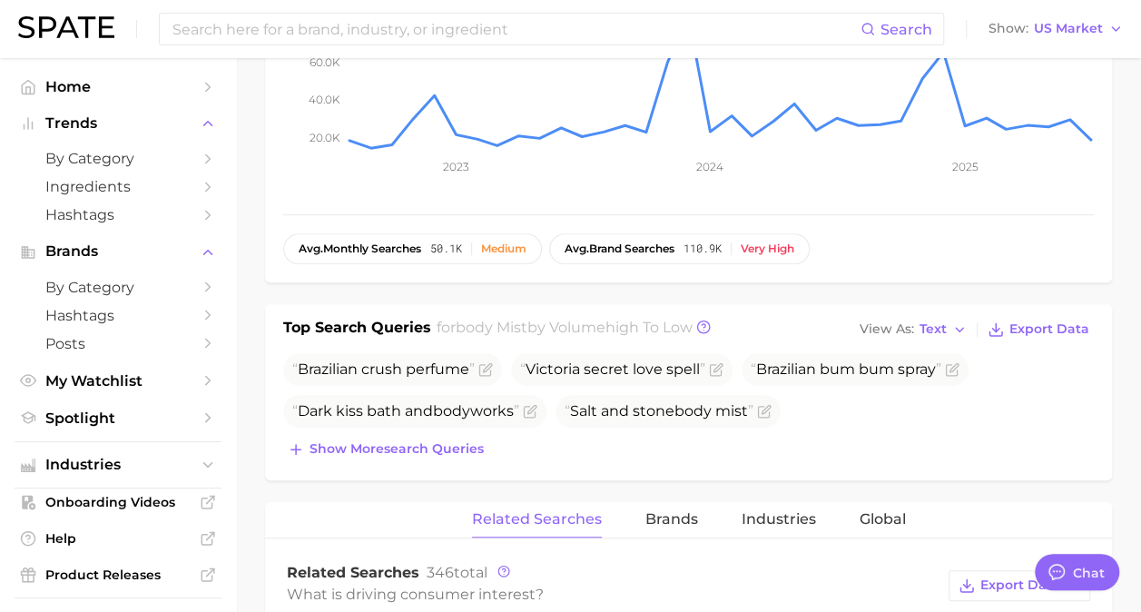
click at [639, 318] on span "high to low" at bounding box center [648, 326] width 87 height 17
click at [1025, 318] on button "Export Data" at bounding box center [1038, 329] width 111 height 25
click at [1136, 192] on main "1. fragrance 2. personal fragrance 3. body spray products 4. body mist Overview…" at bounding box center [688, 532] width 905 height 1851
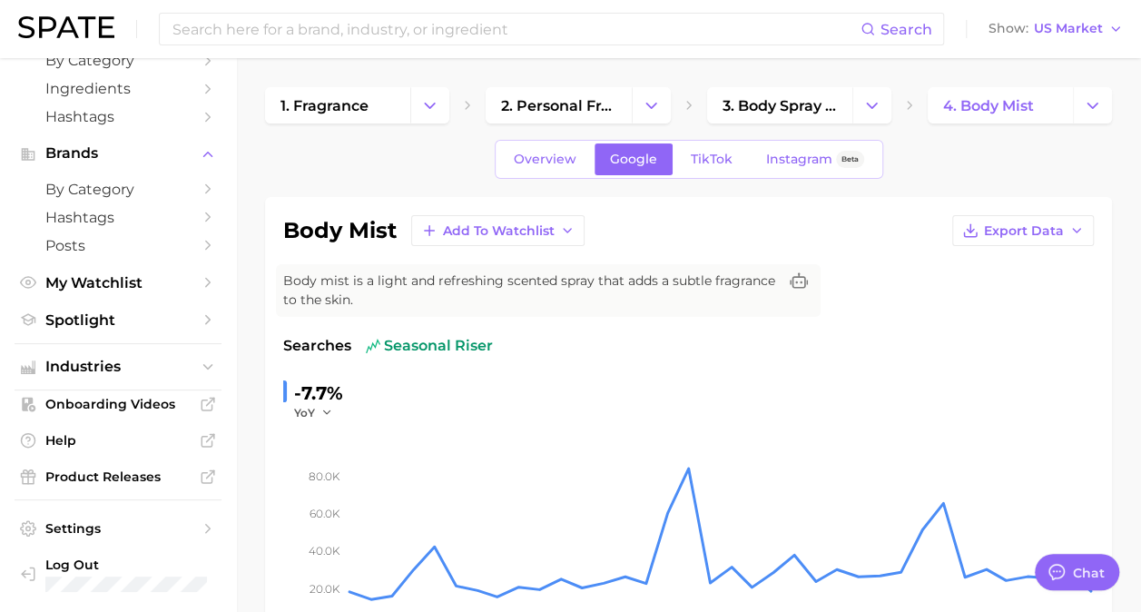
scroll to position [0, 0]
